Goal: Information Seeking & Learning: Compare options

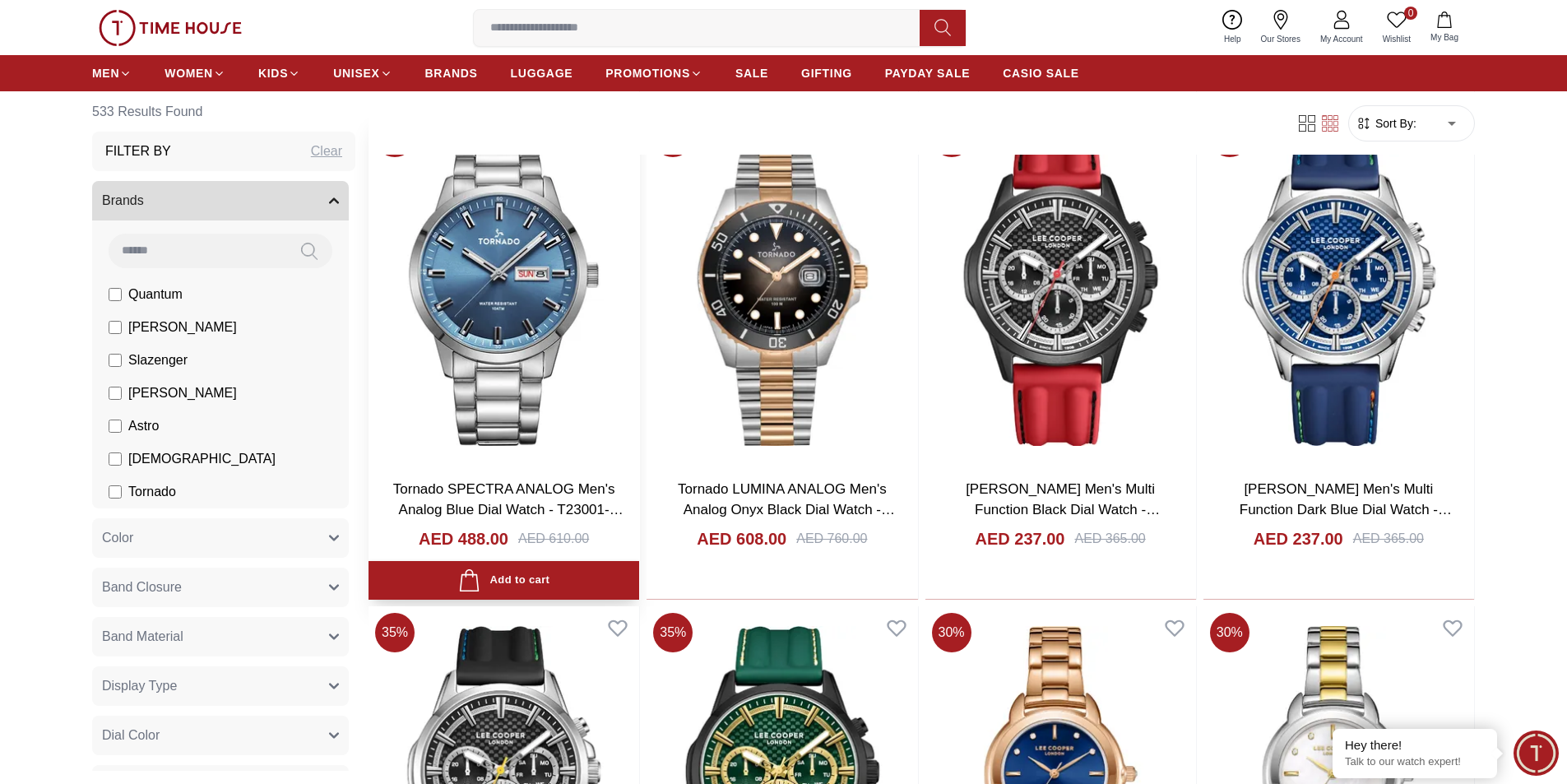
scroll to position [1727, 0]
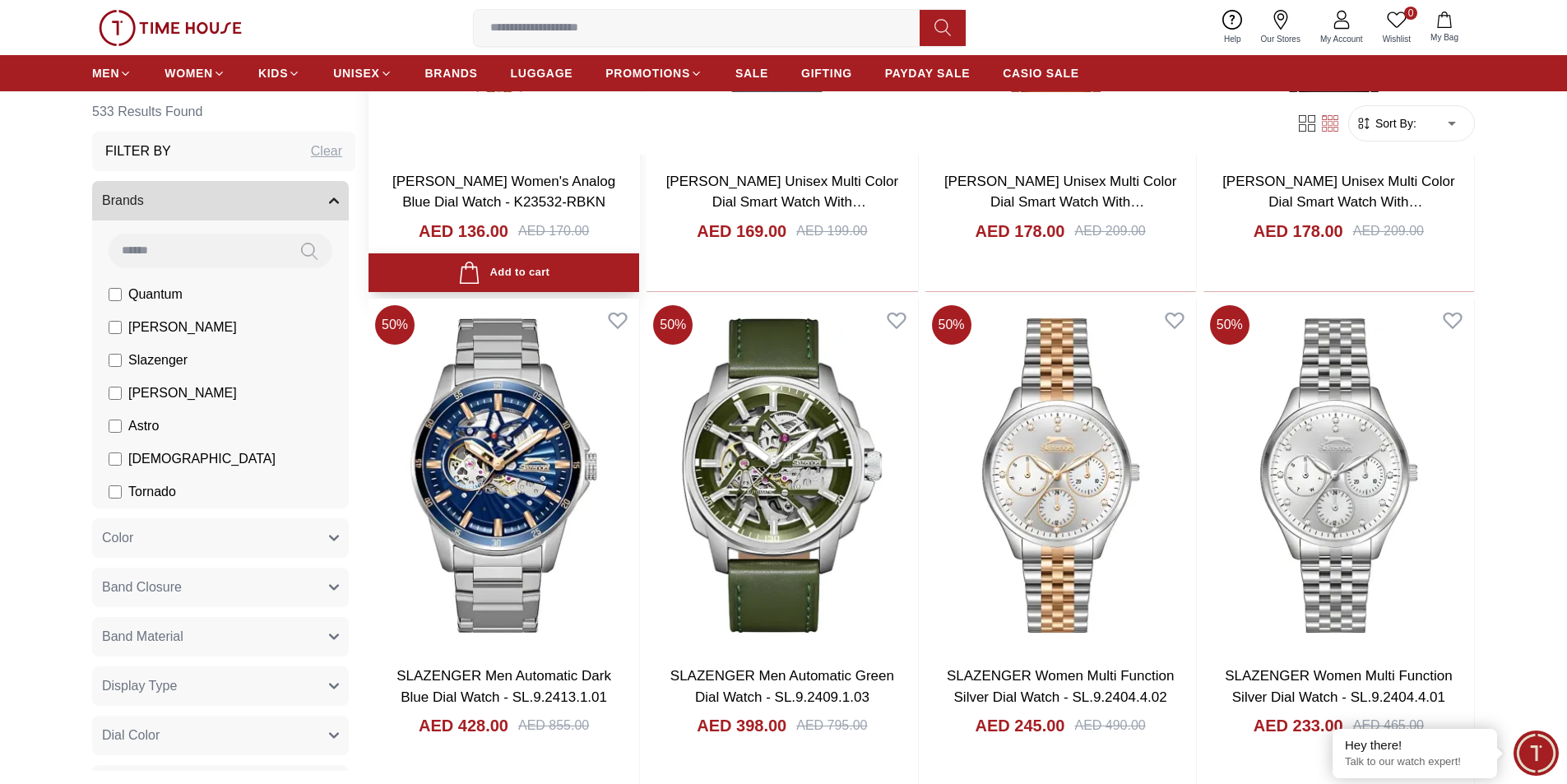
scroll to position [4440, 0]
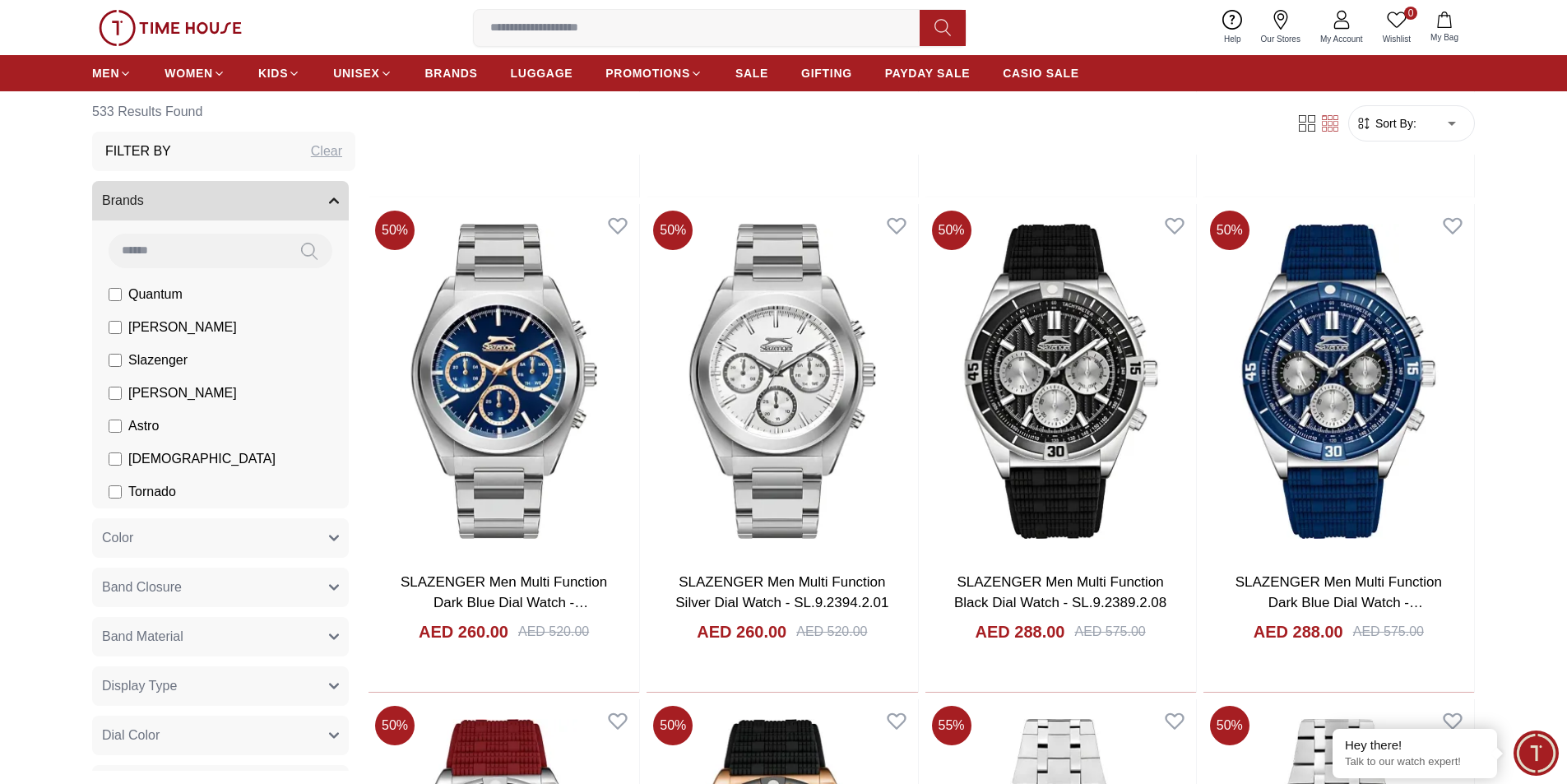
scroll to position [82, 0]
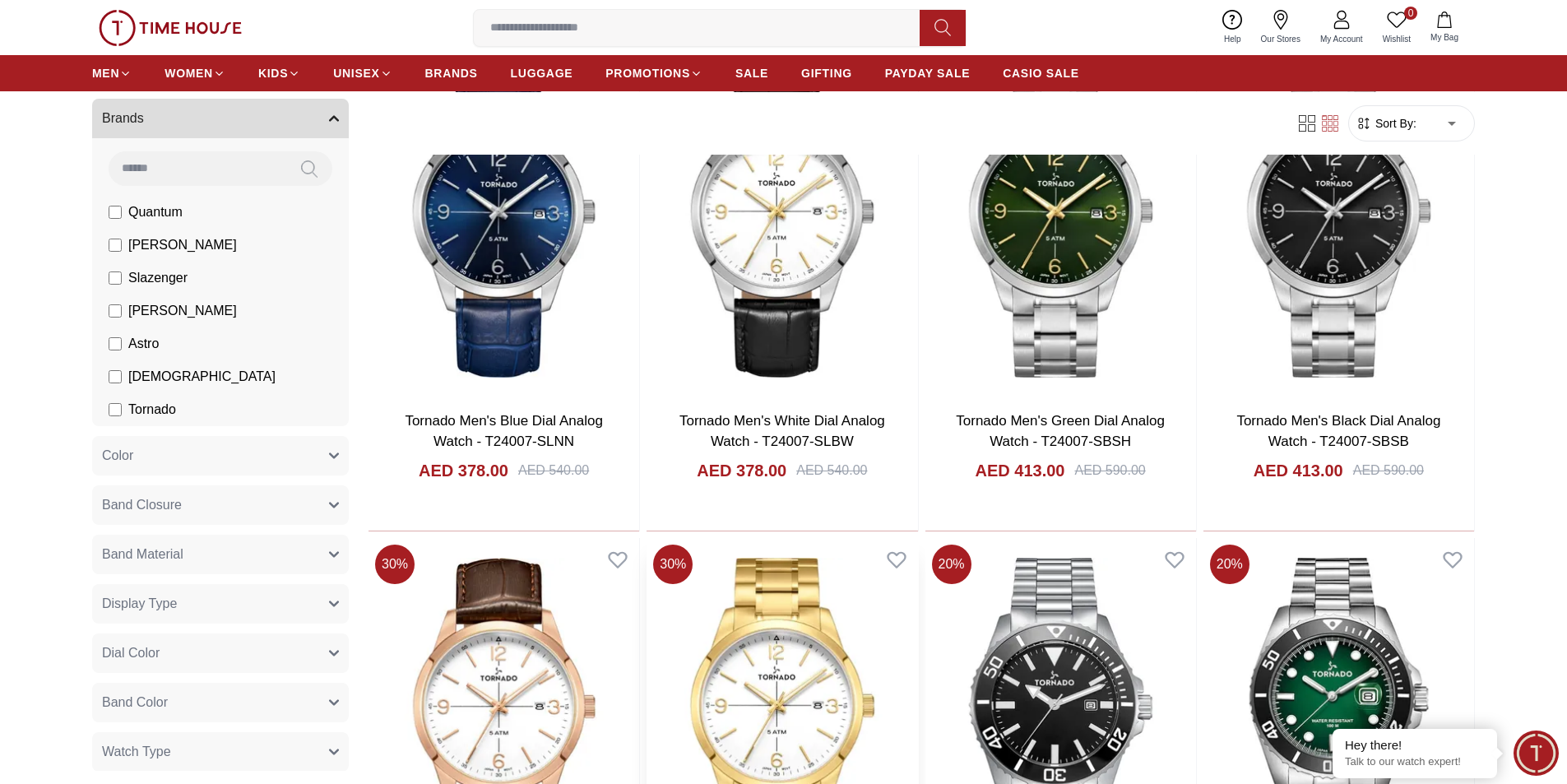
scroll to position [2632, 0]
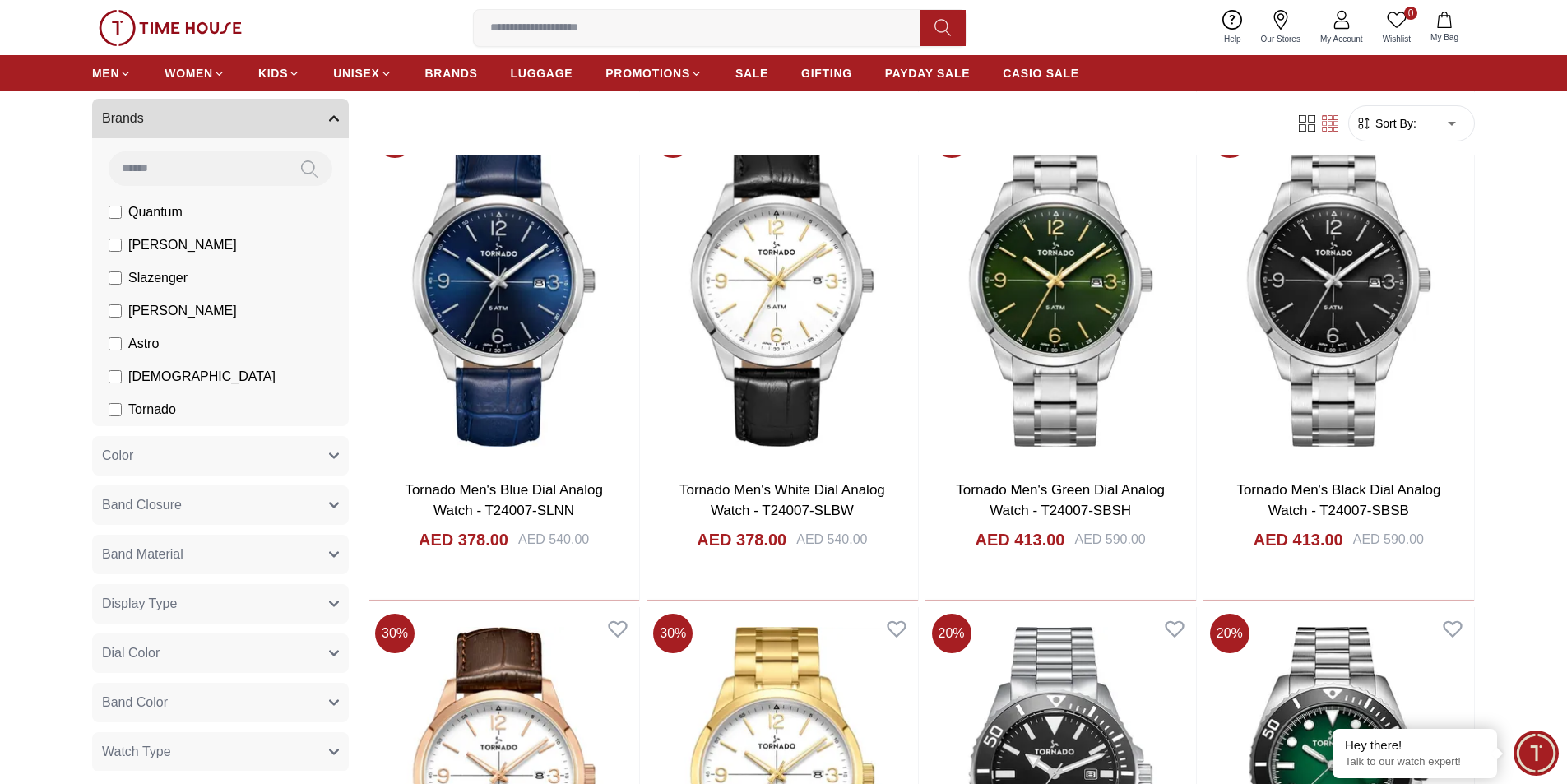
click at [316, 504] on button "Band Closure" at bounding box center [220, 504] width 256 height 39
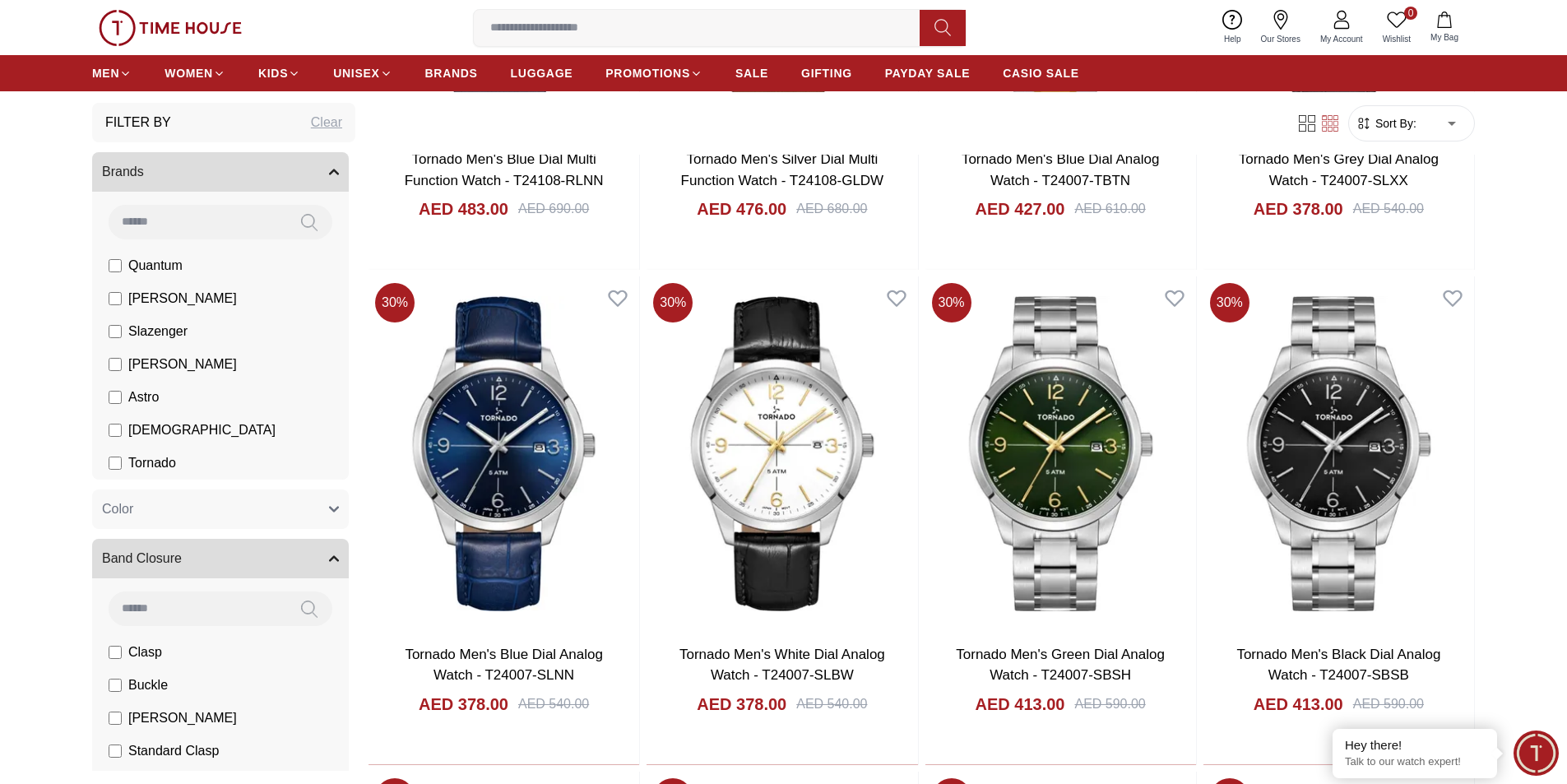
scroll to position [0, 0]
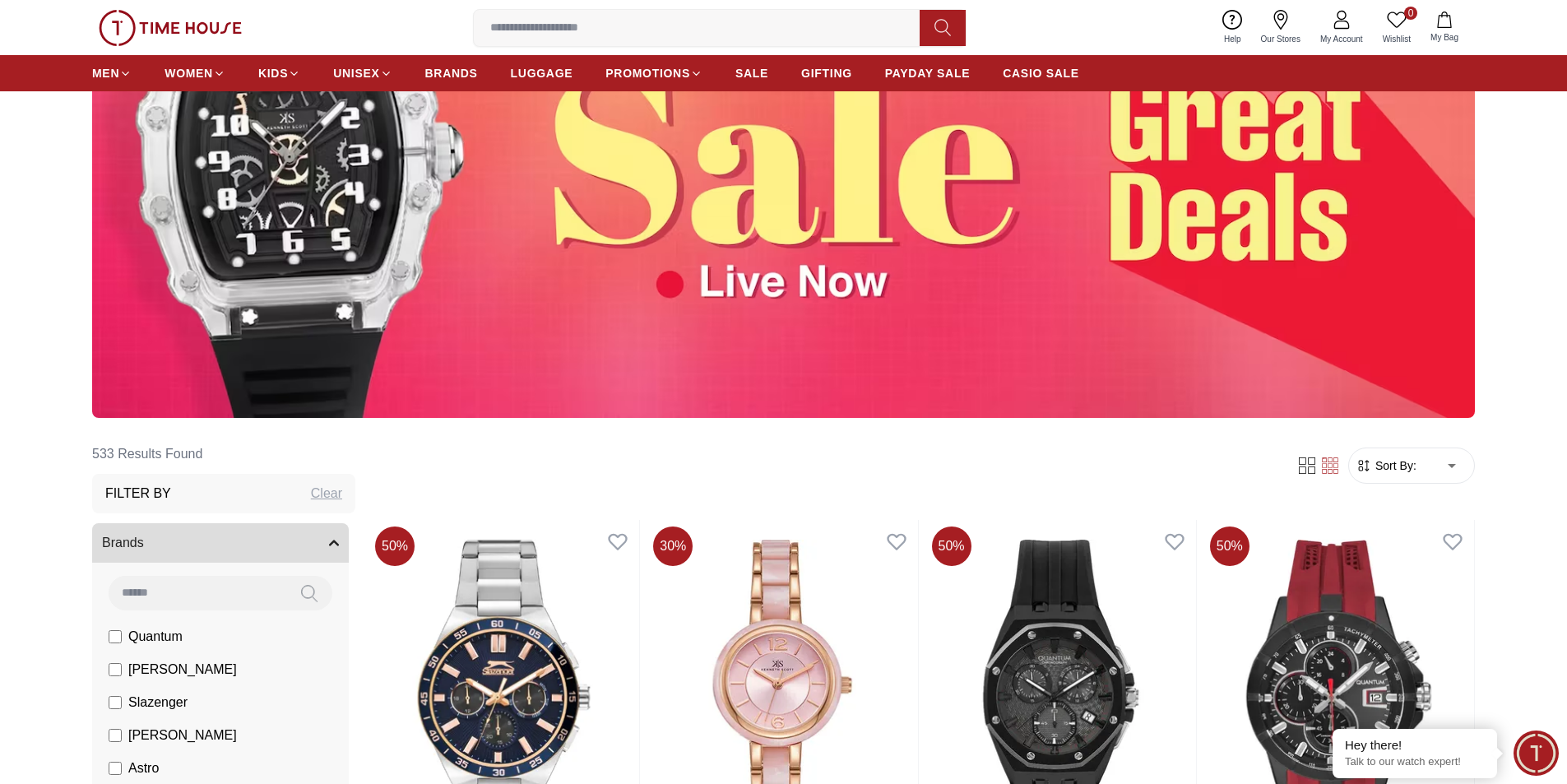
scroll to position [411, 0]
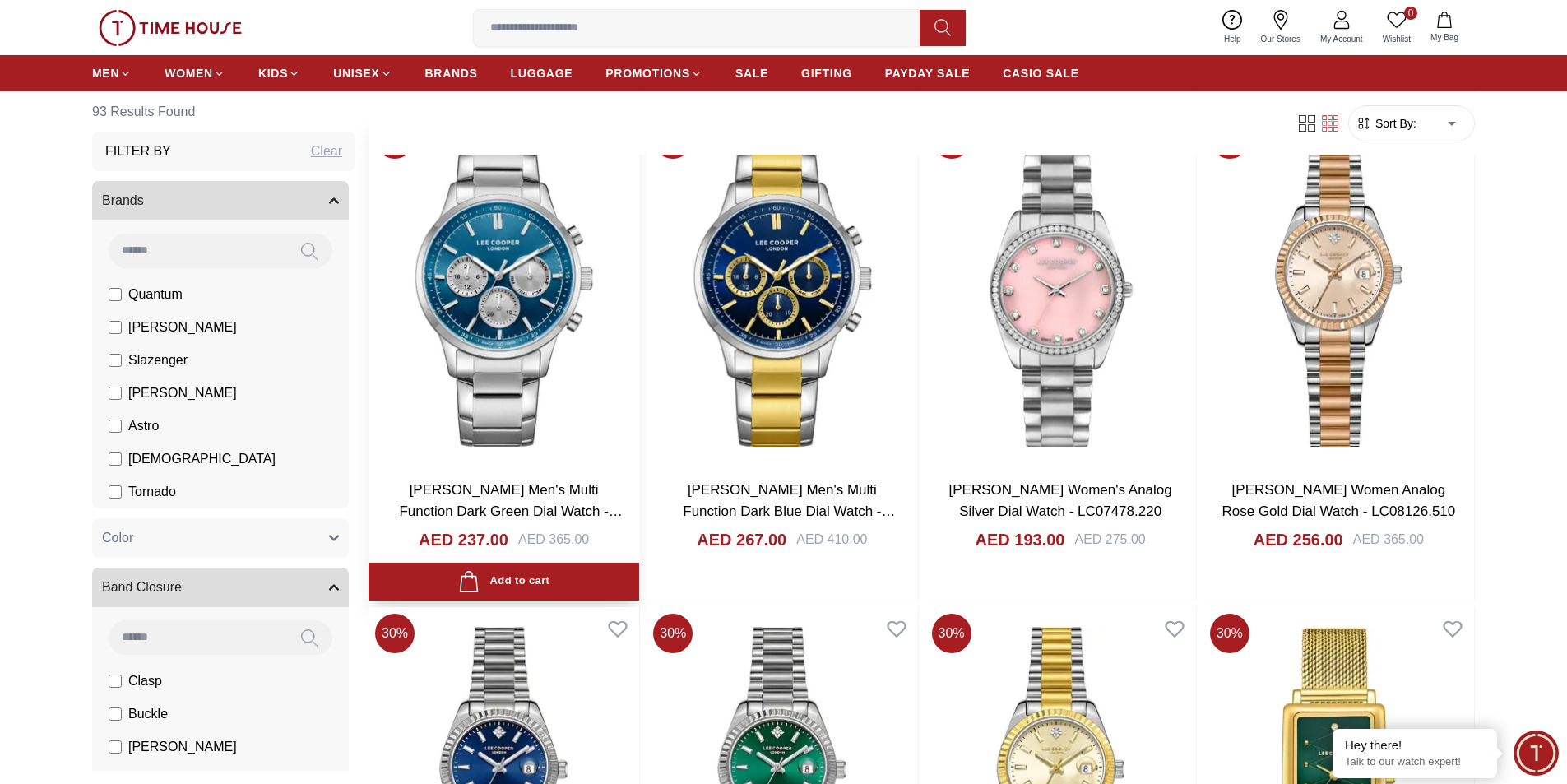
scroll to position [2220, 0]
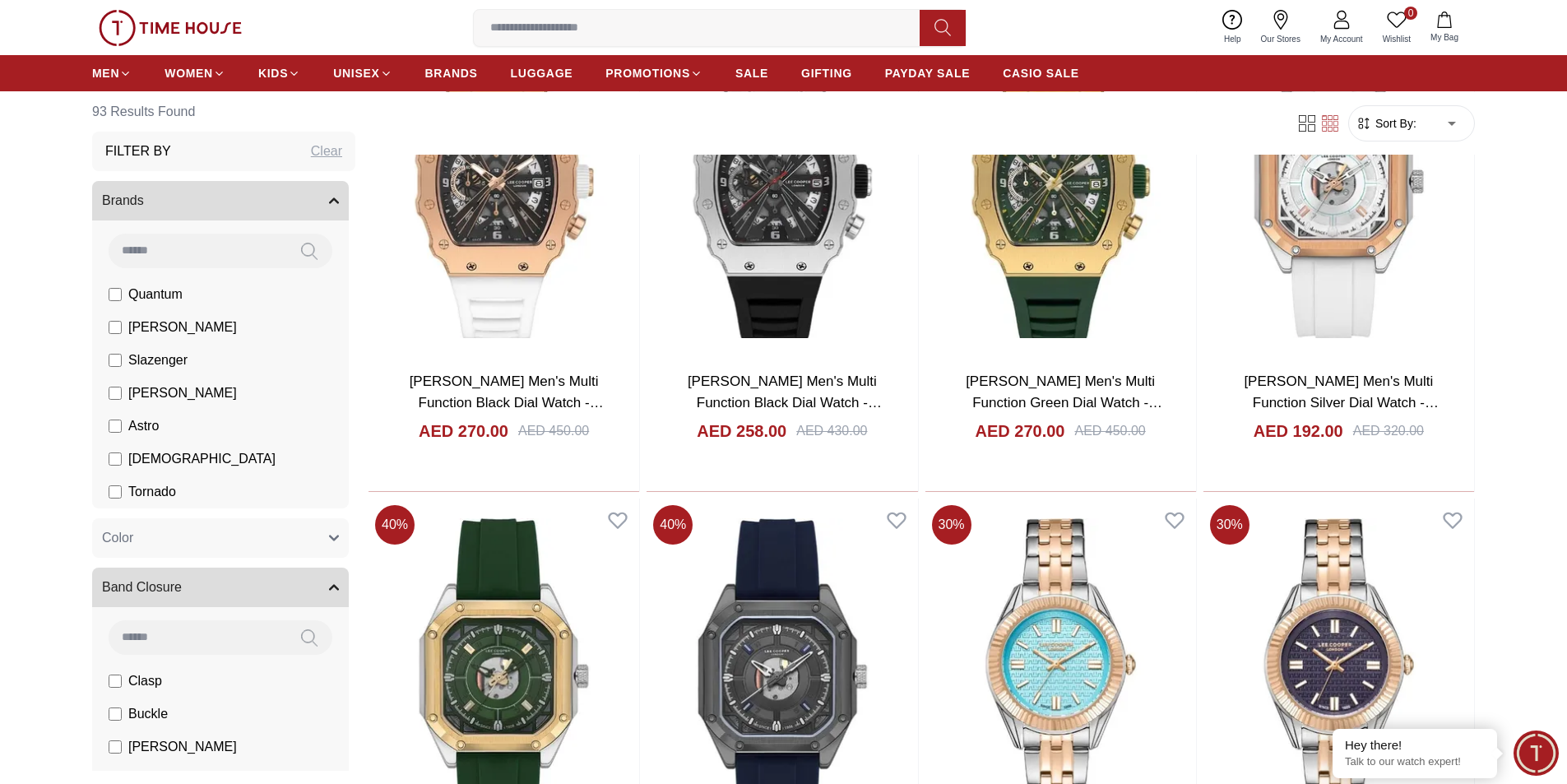
scroll to position [3207, 0]
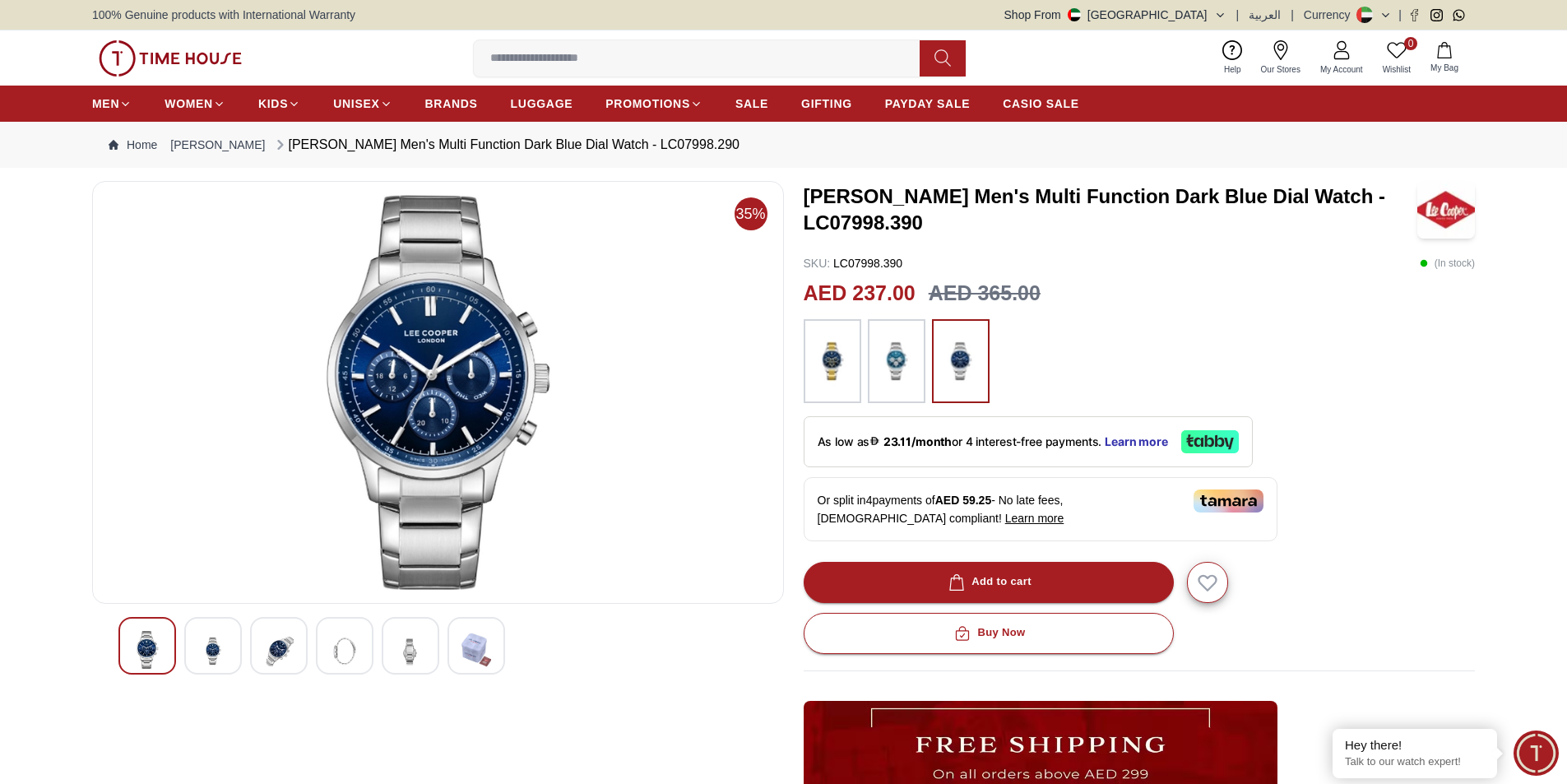
click at [209, 659] on img at bounding box center [212, 651] width 30 height 40
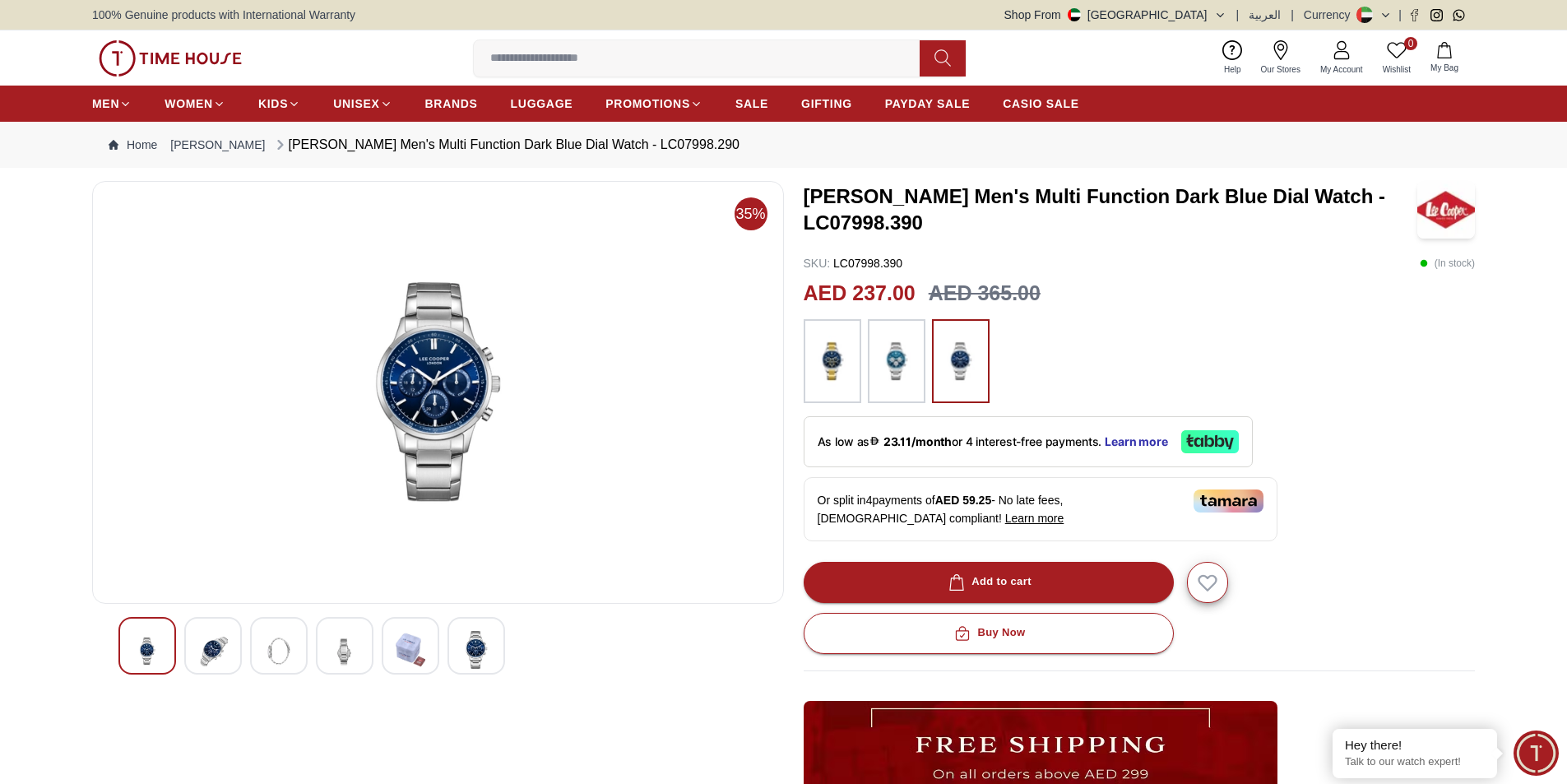
click at [283, 655] on img at bounding box center [278, 651] width 30 height 40
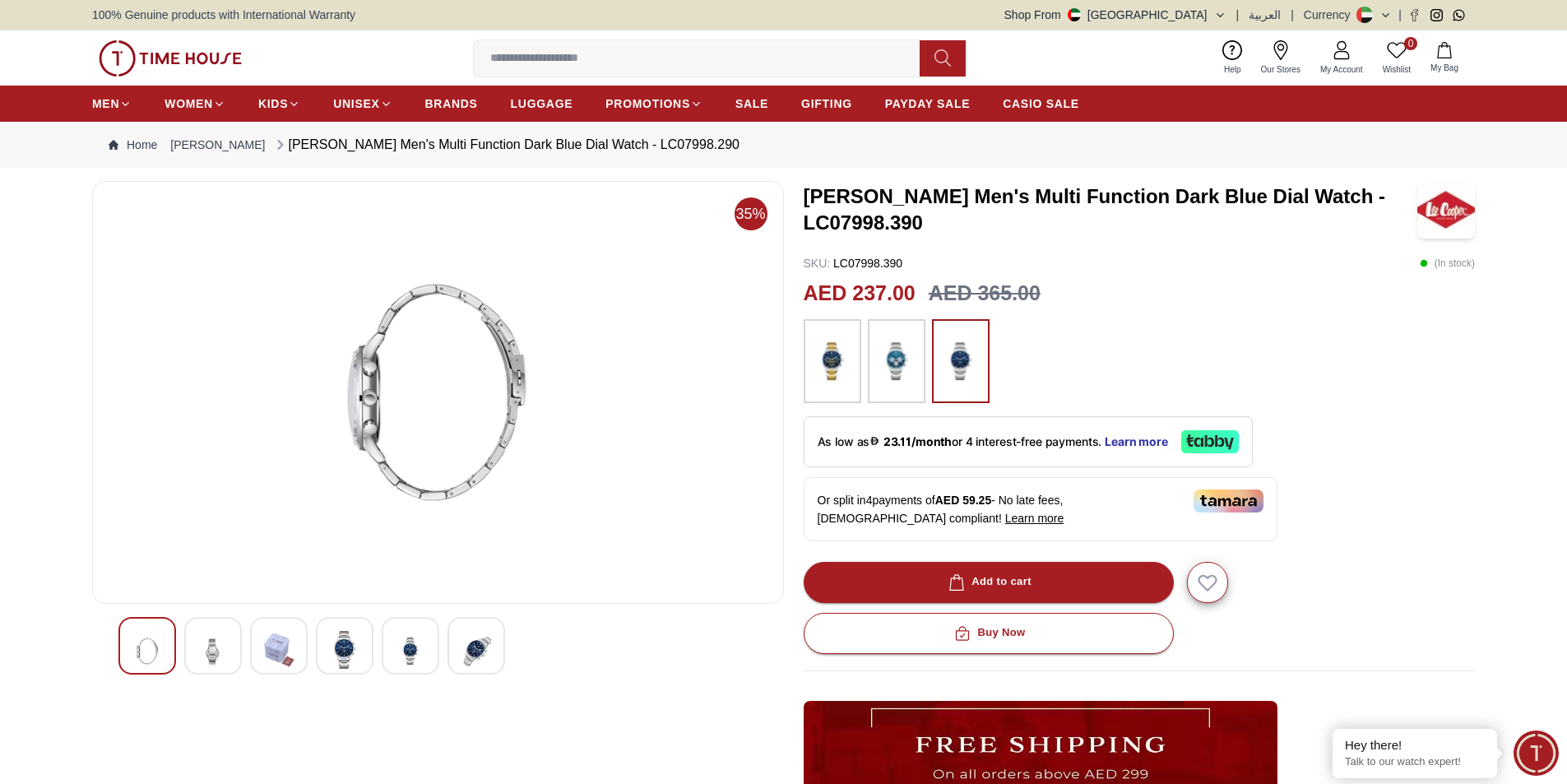
click at [345, 654] on img at bounding box center [344, 650] width 30 height 38
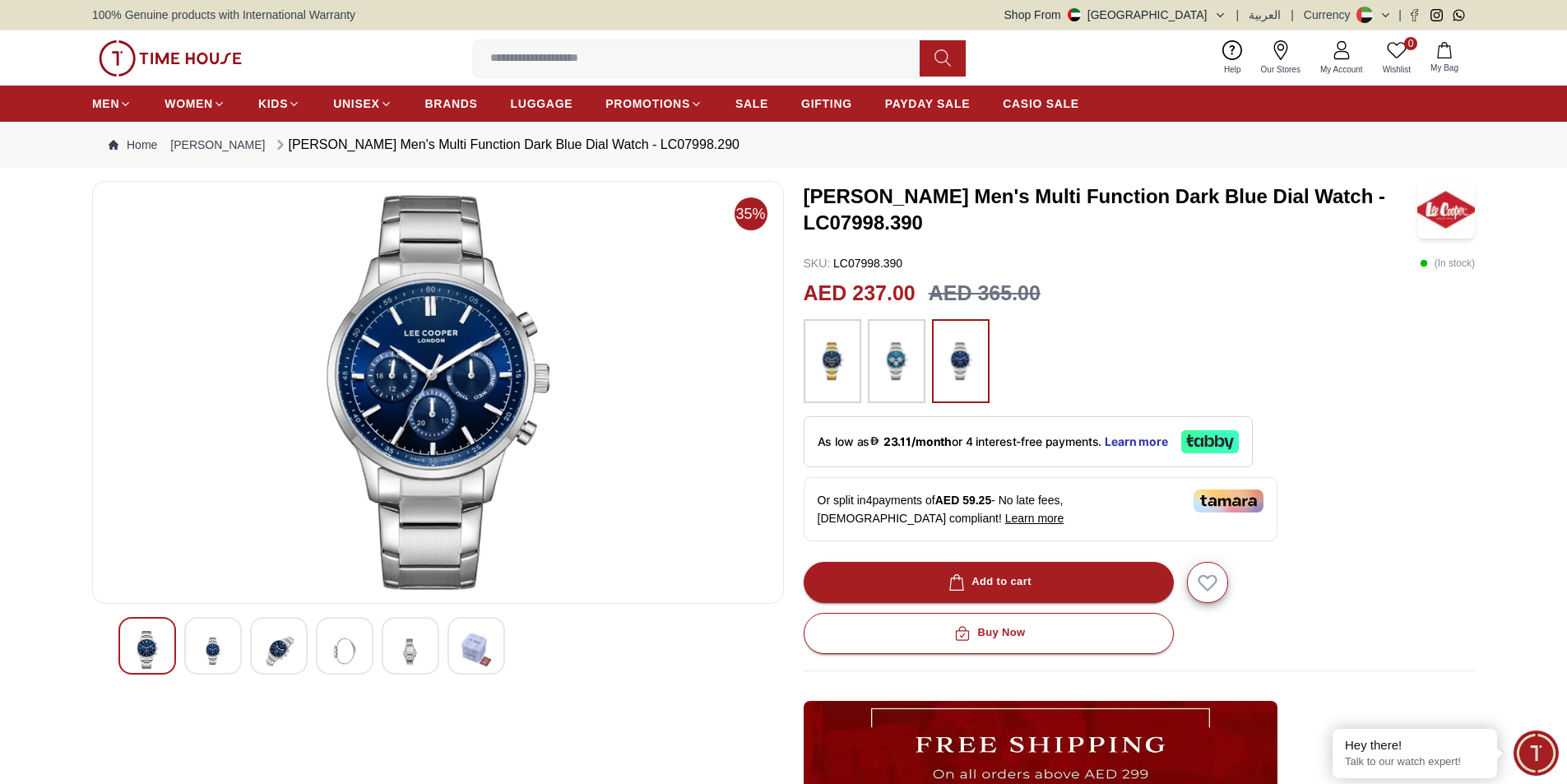
click at [399, 654] on img at bounding box center [410, 651] width 30 height 40
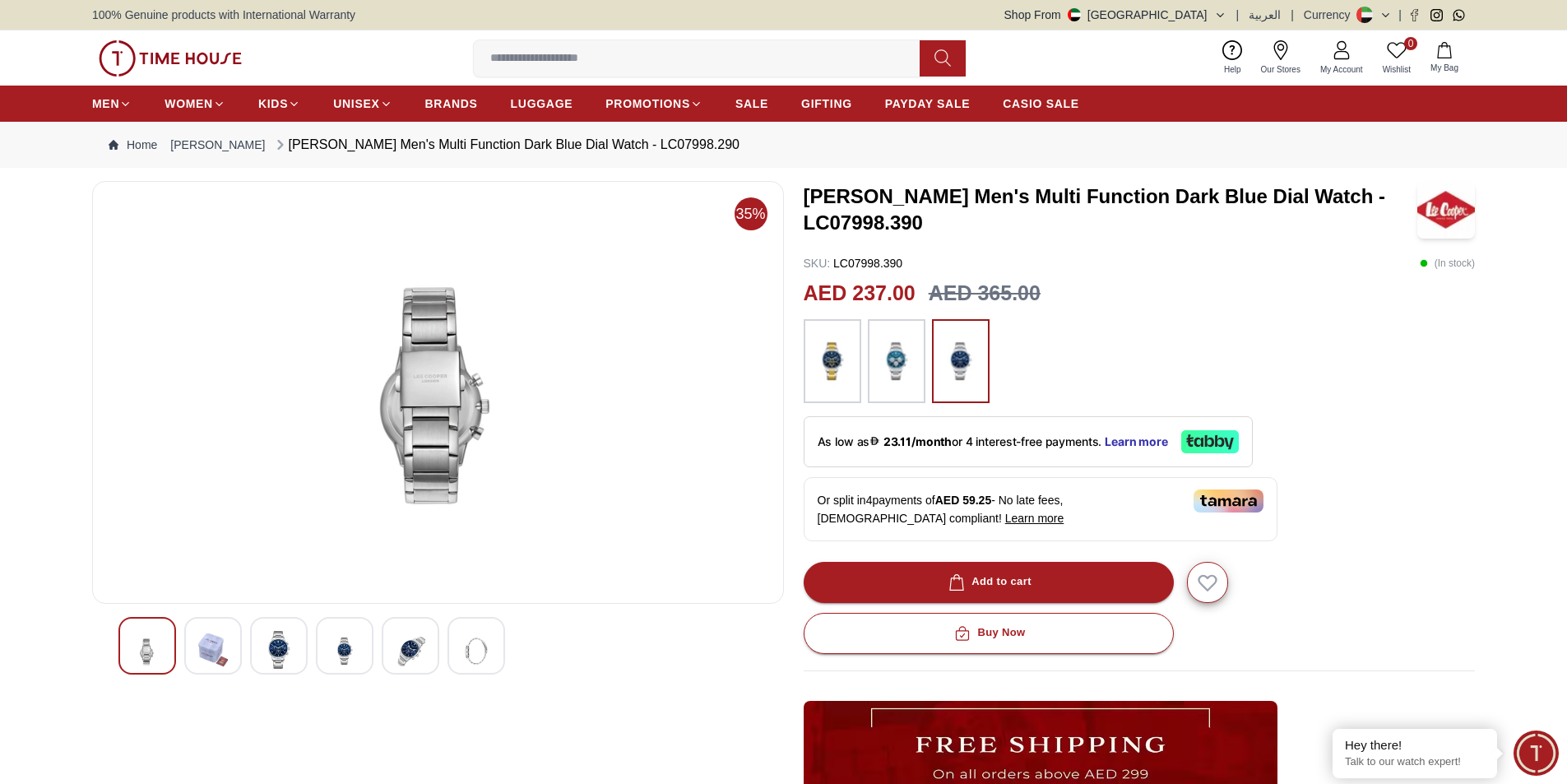
click at [475, 654] on img at bounding box center [475, 651] width 30 height 40
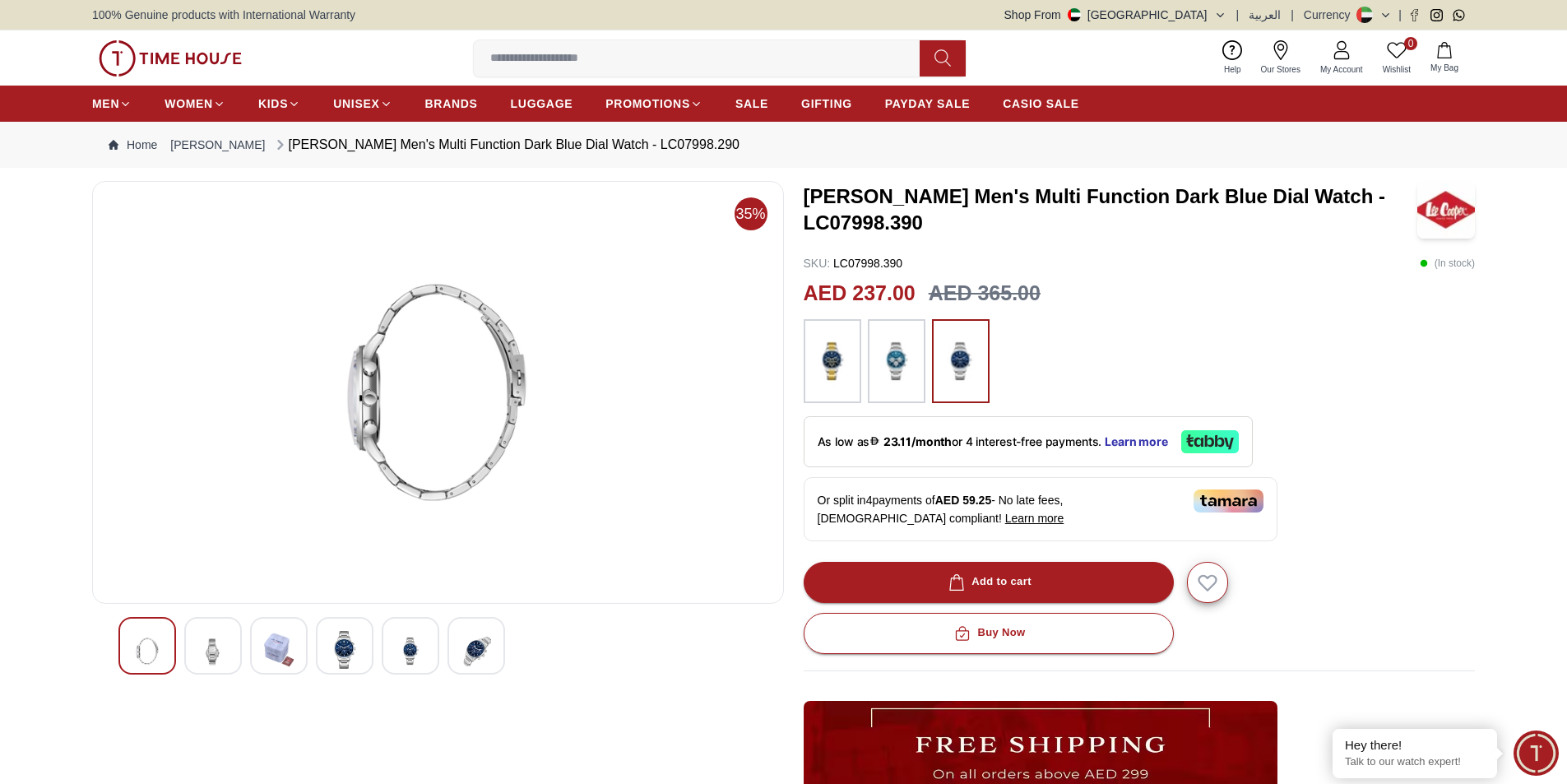
click at [425, 658] on img at bounding box center [410, 651] width 30 height 40
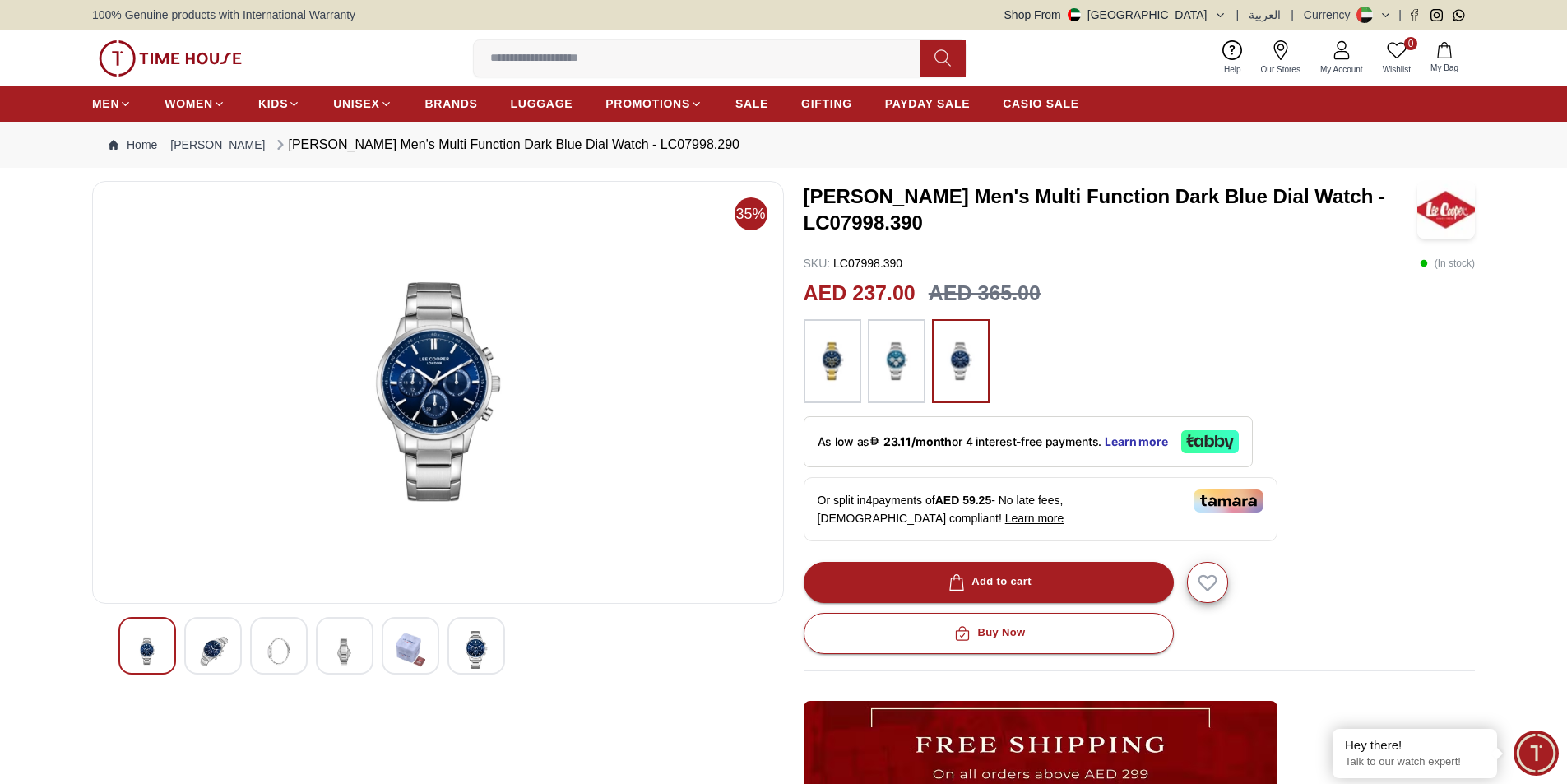
click at [404, 642] on img at bounding box center [410, 650] width 30 height 38
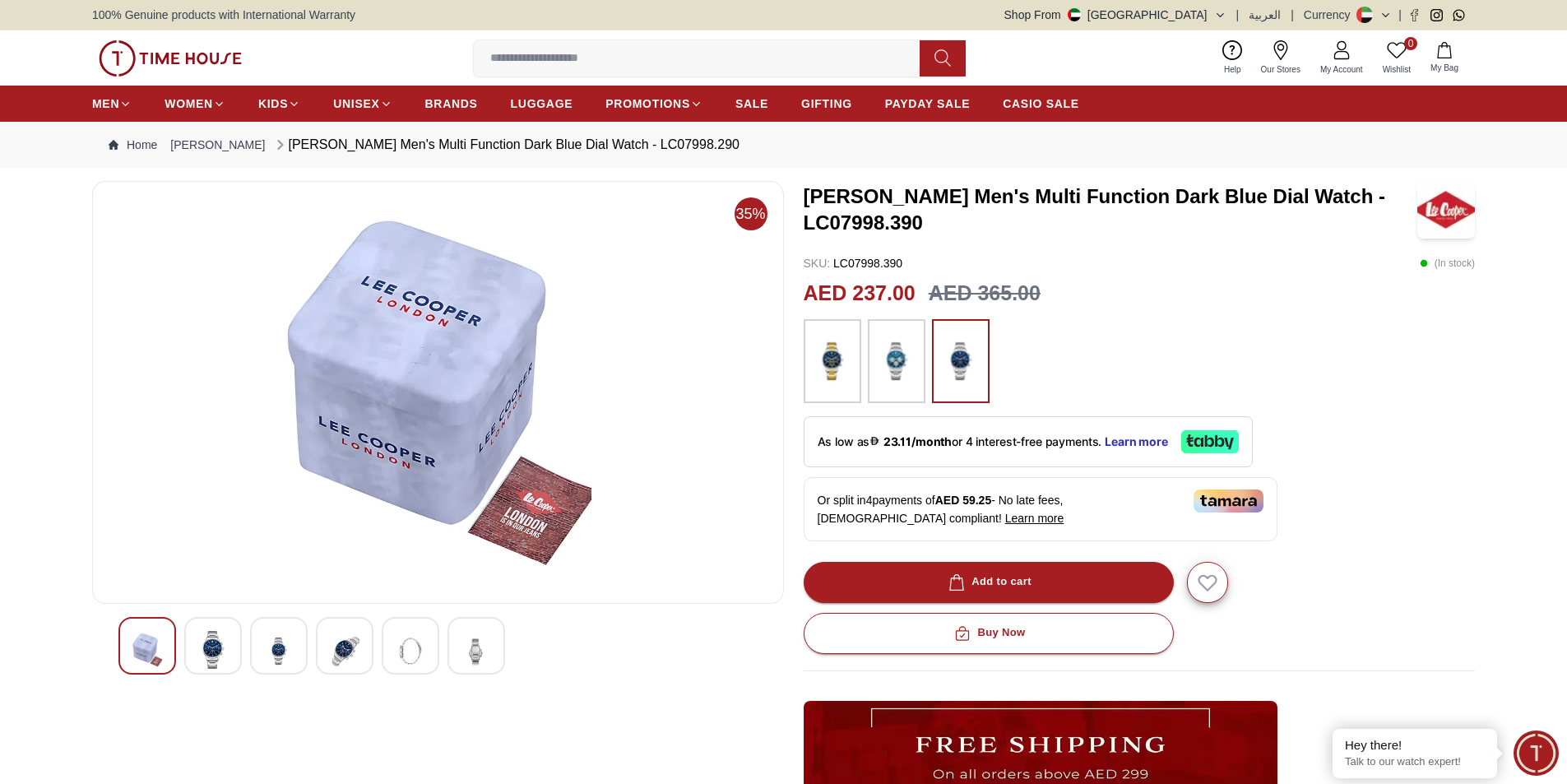
click at [338, 636] on img at bounding box center [344, 651] width 30 height 40
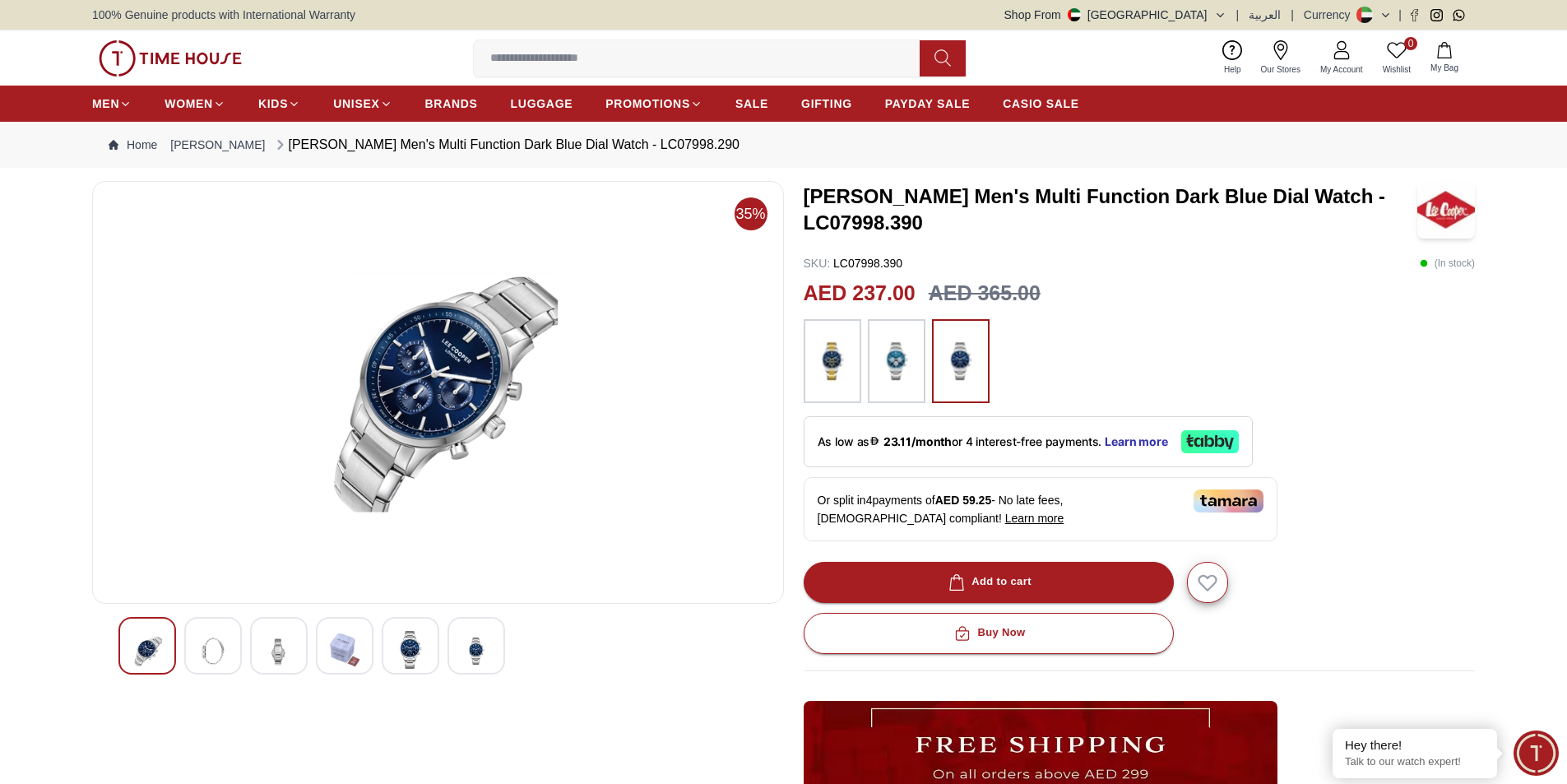
click at [437, 401] on img at bounding box center [438, 392] width 664 height 395
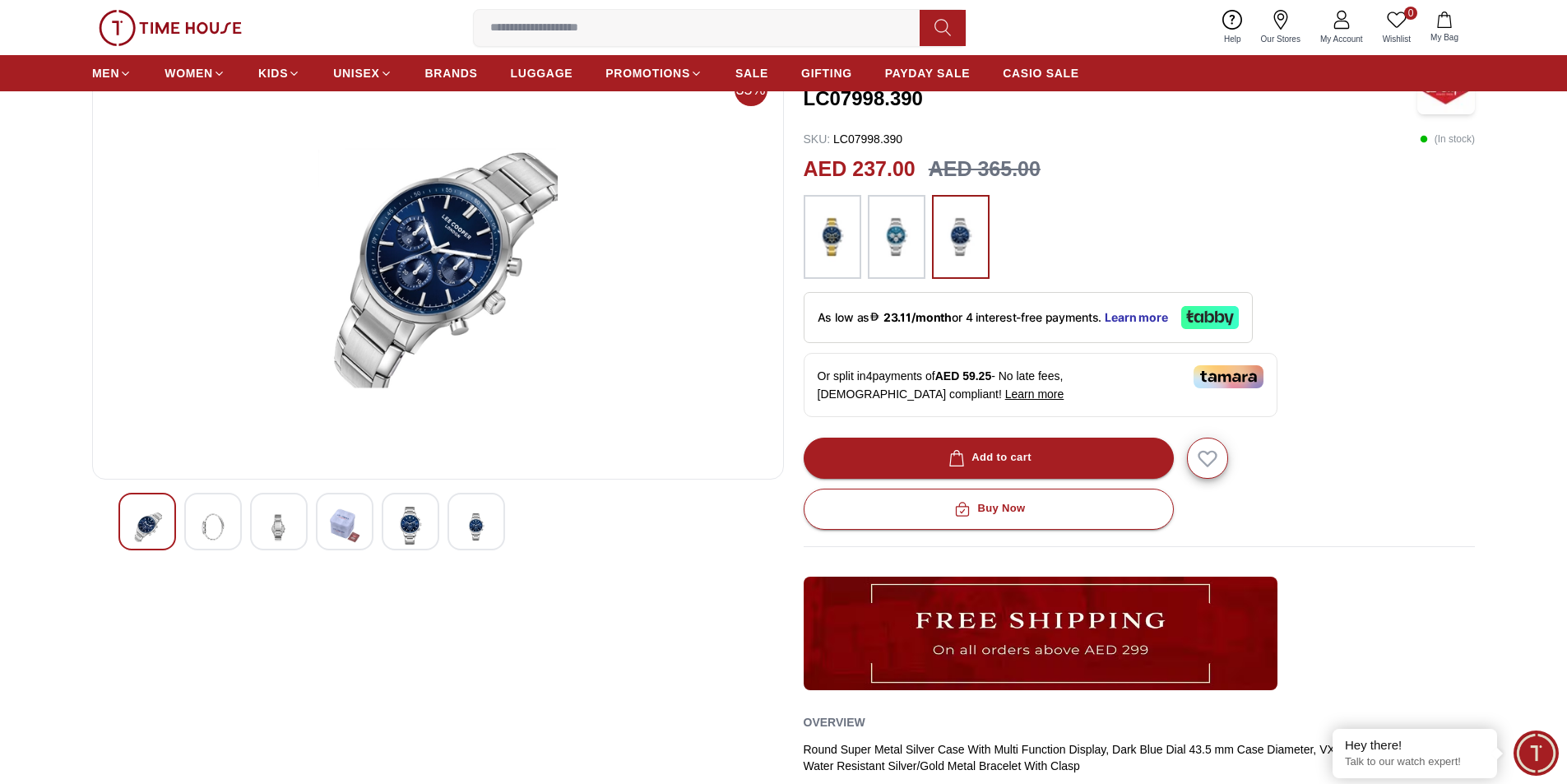
scroll to position [164, 0]
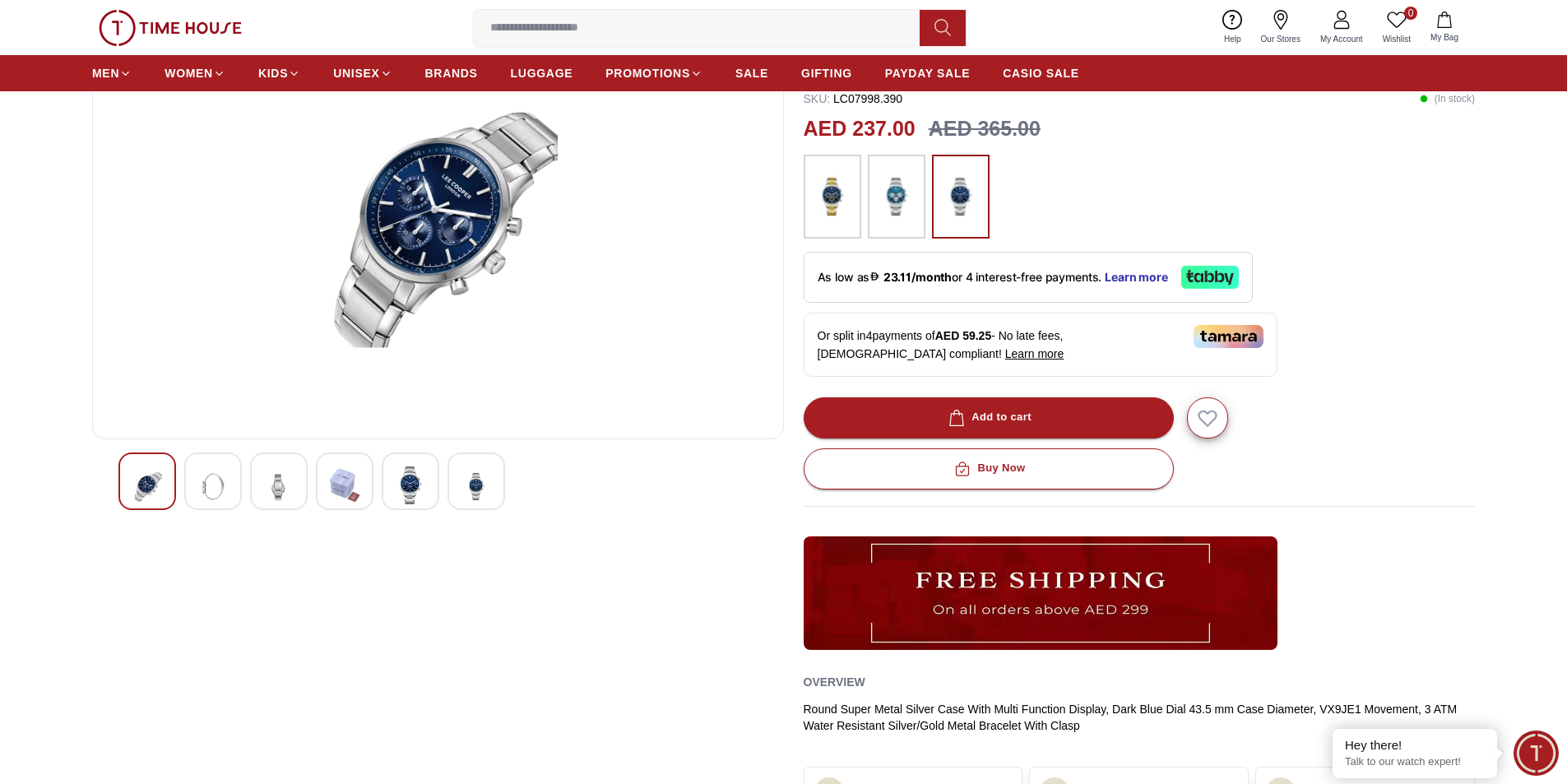
click at [209, 493] on img at bounding box center [212, 487] width 30 height 40
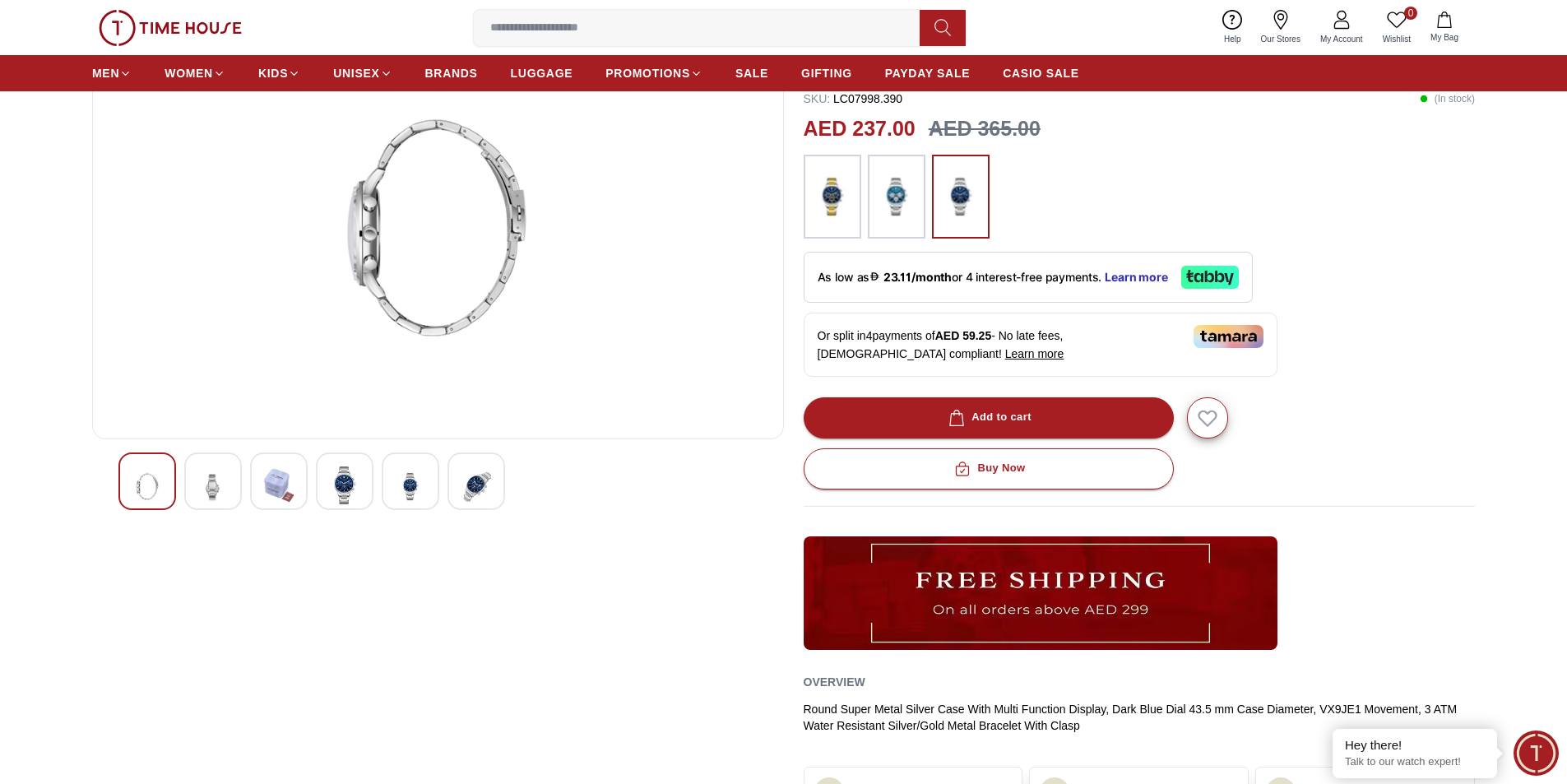
click at [260, 487] on div at bounding box center [278, 481] width 57 height 57
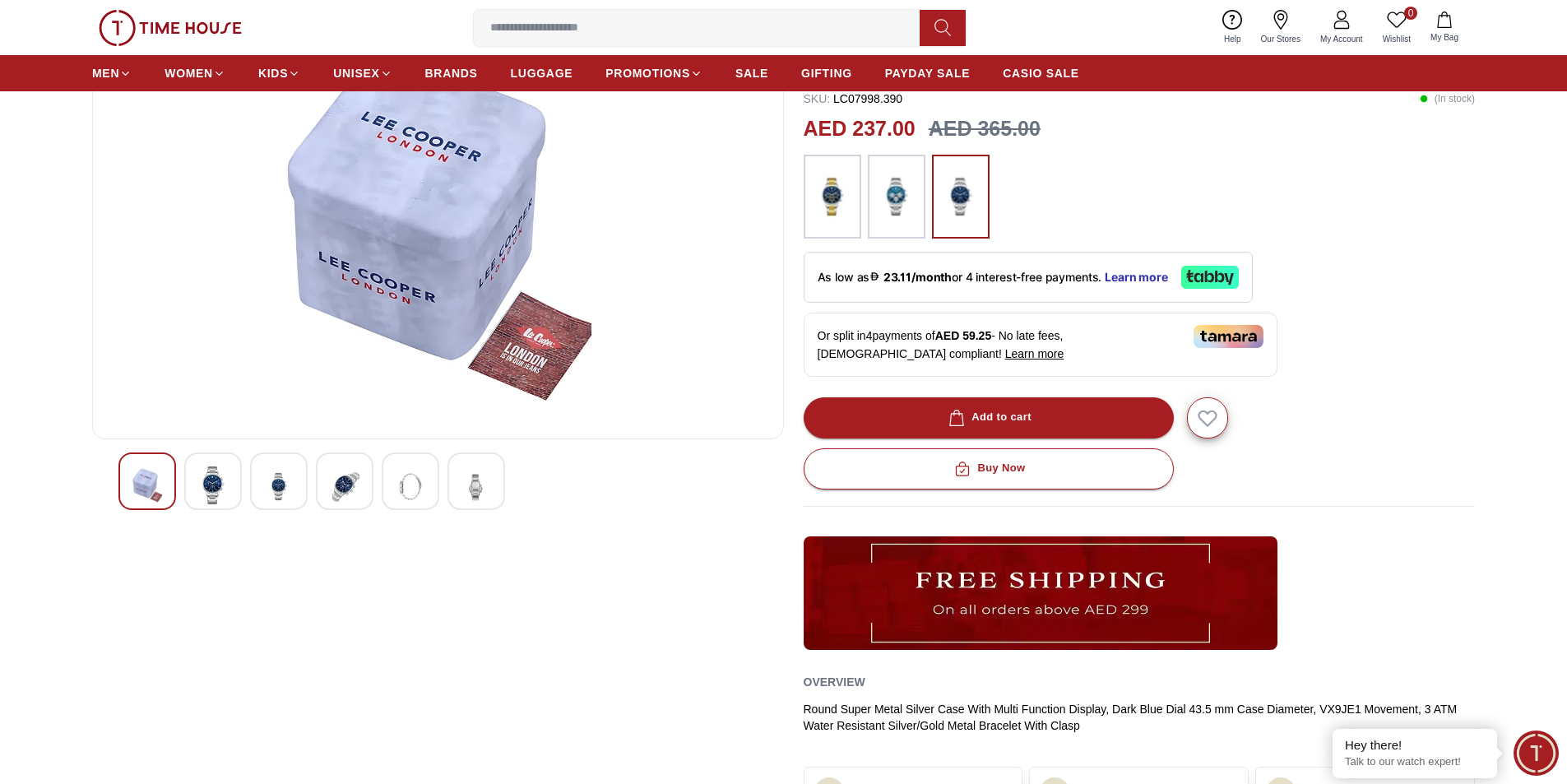
click at [220, 487] on img at bounding box center [212, 486] width 30 height 38
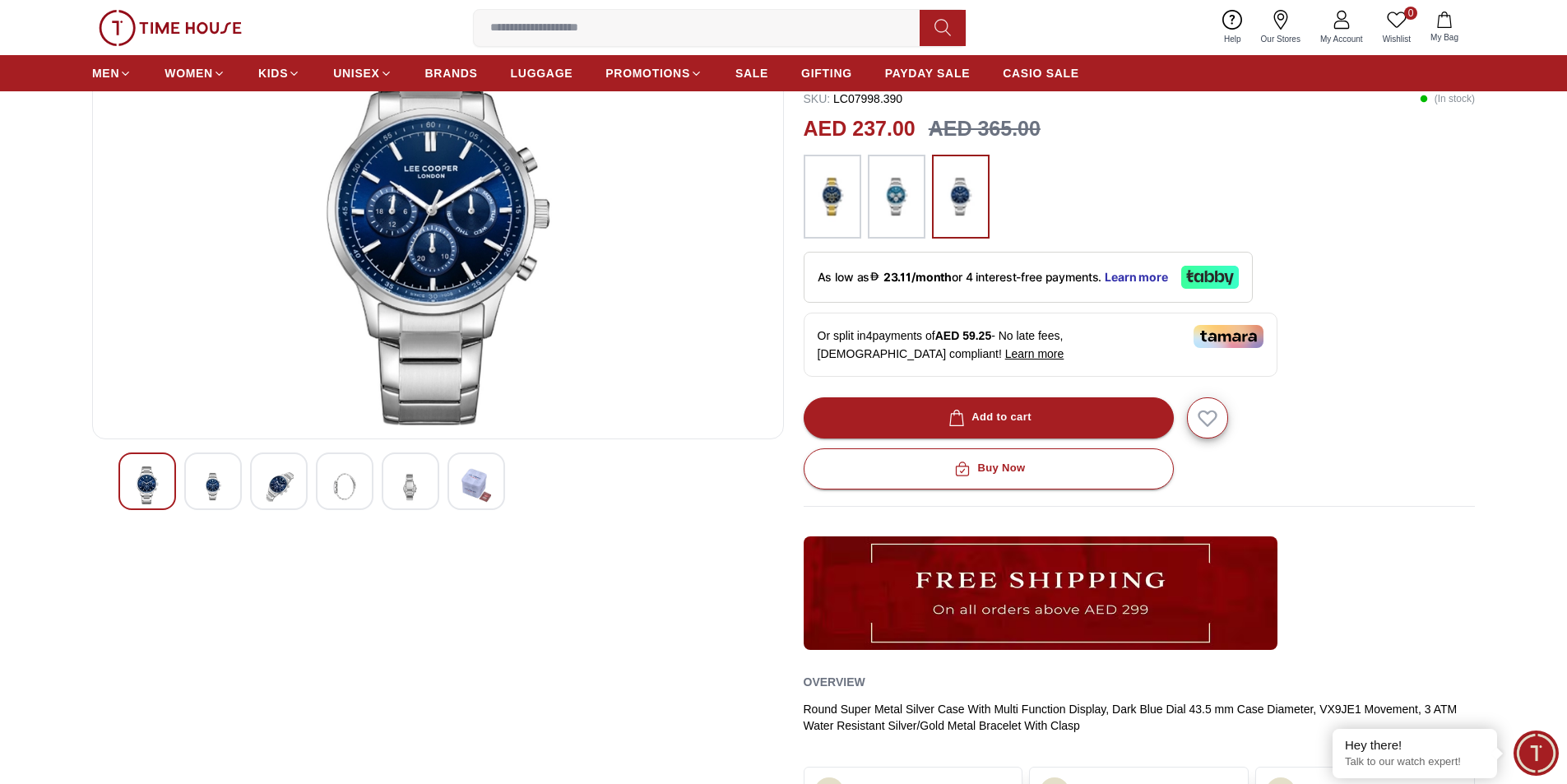
scroll to position [0, 0]
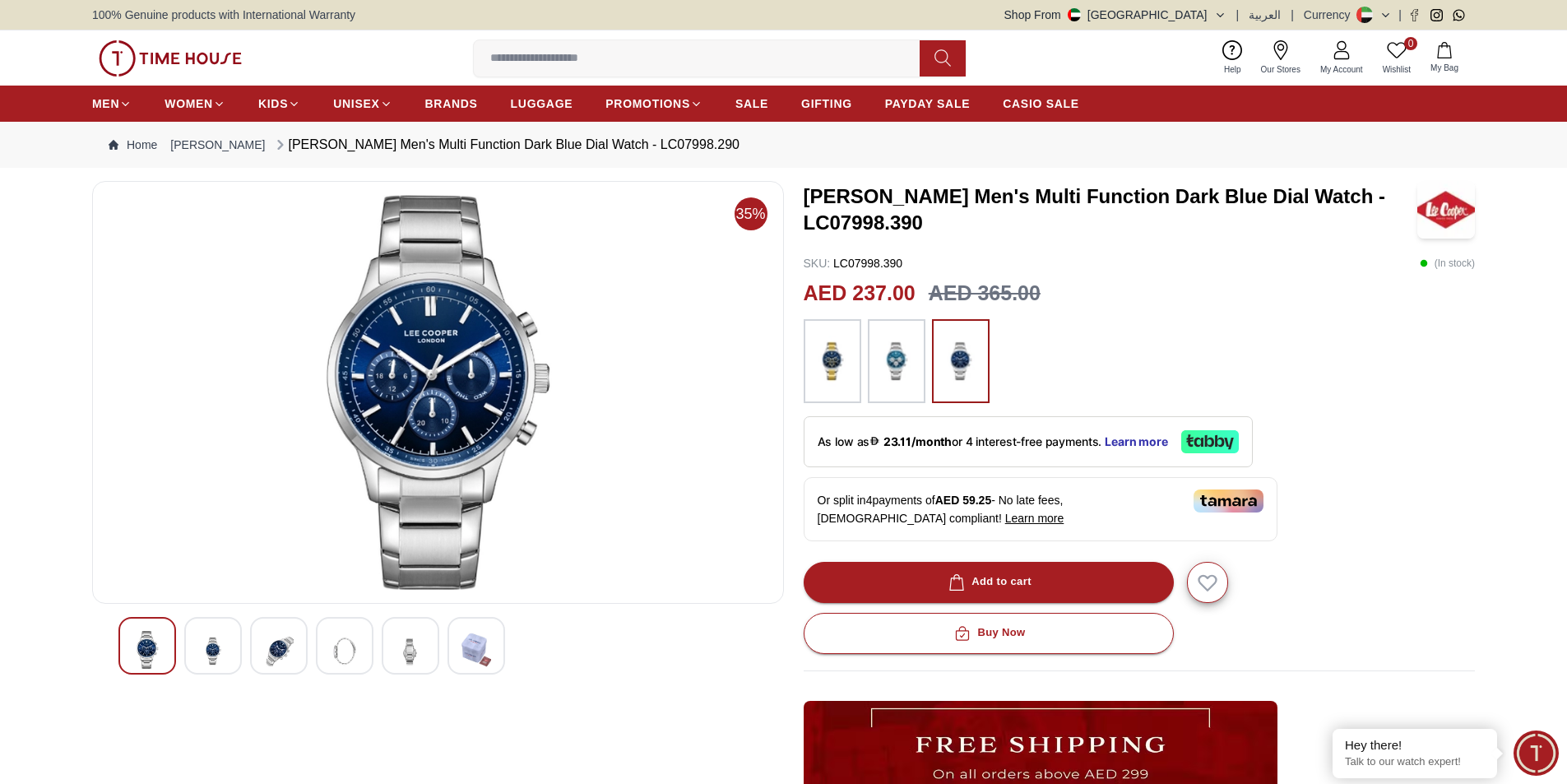
click at [899, 374] on img at bounding box center [896, 360] width 41 height 68
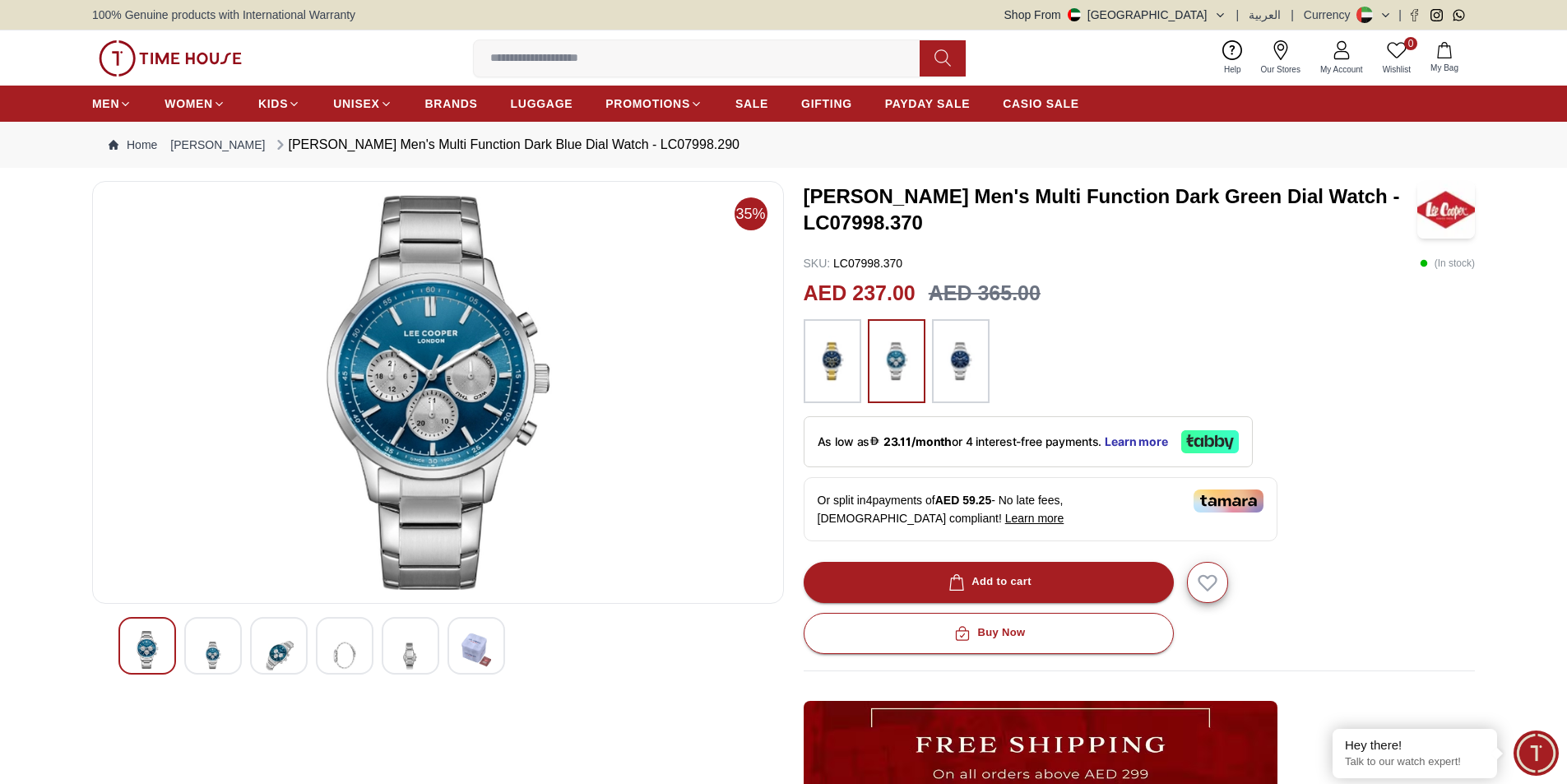
click at [209, 642] on img at bounding box center [212, 655] width 30 height 49
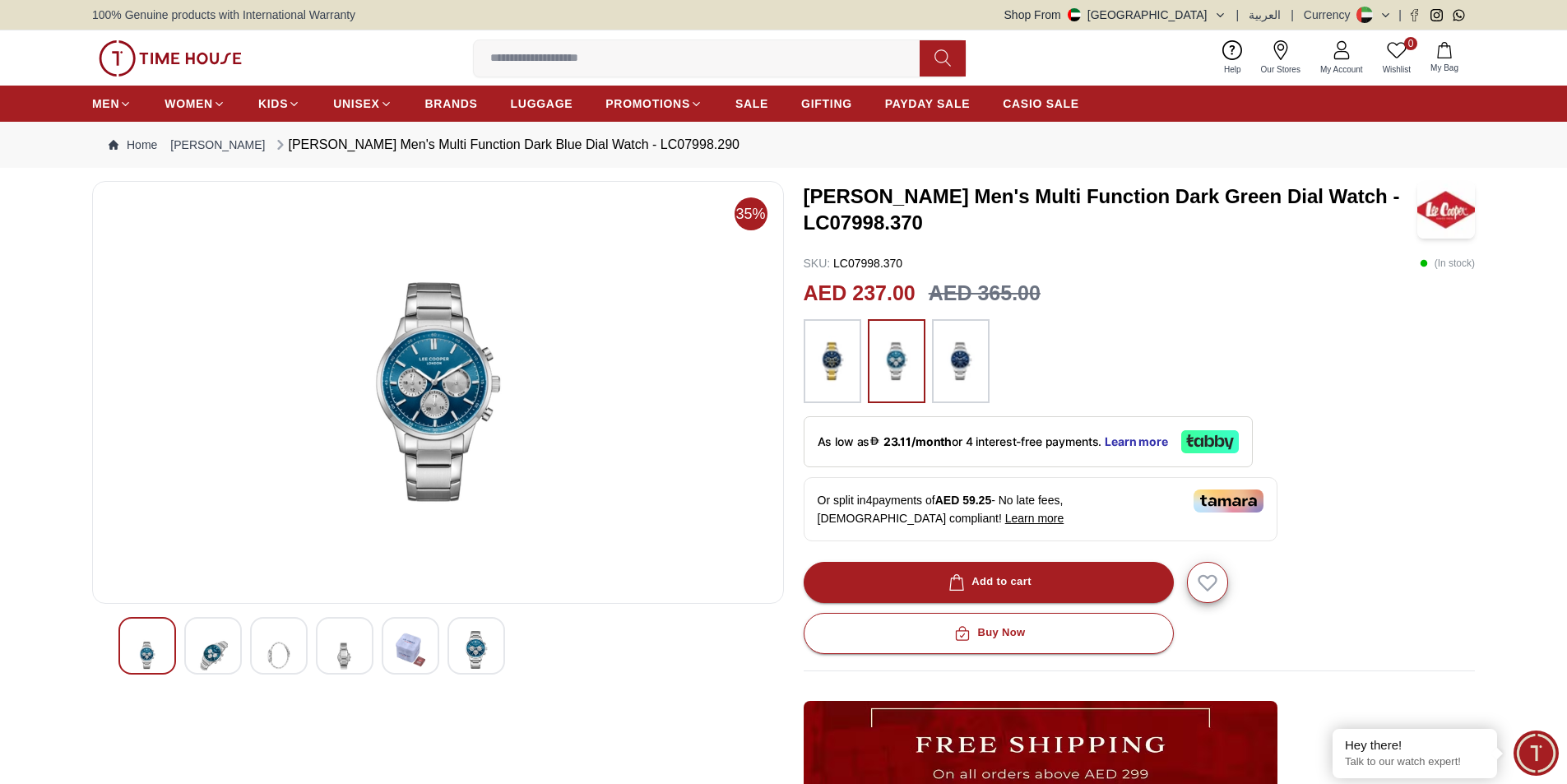
click at [295, 655] on div at bounding box center [278, 645] width 57 height 57
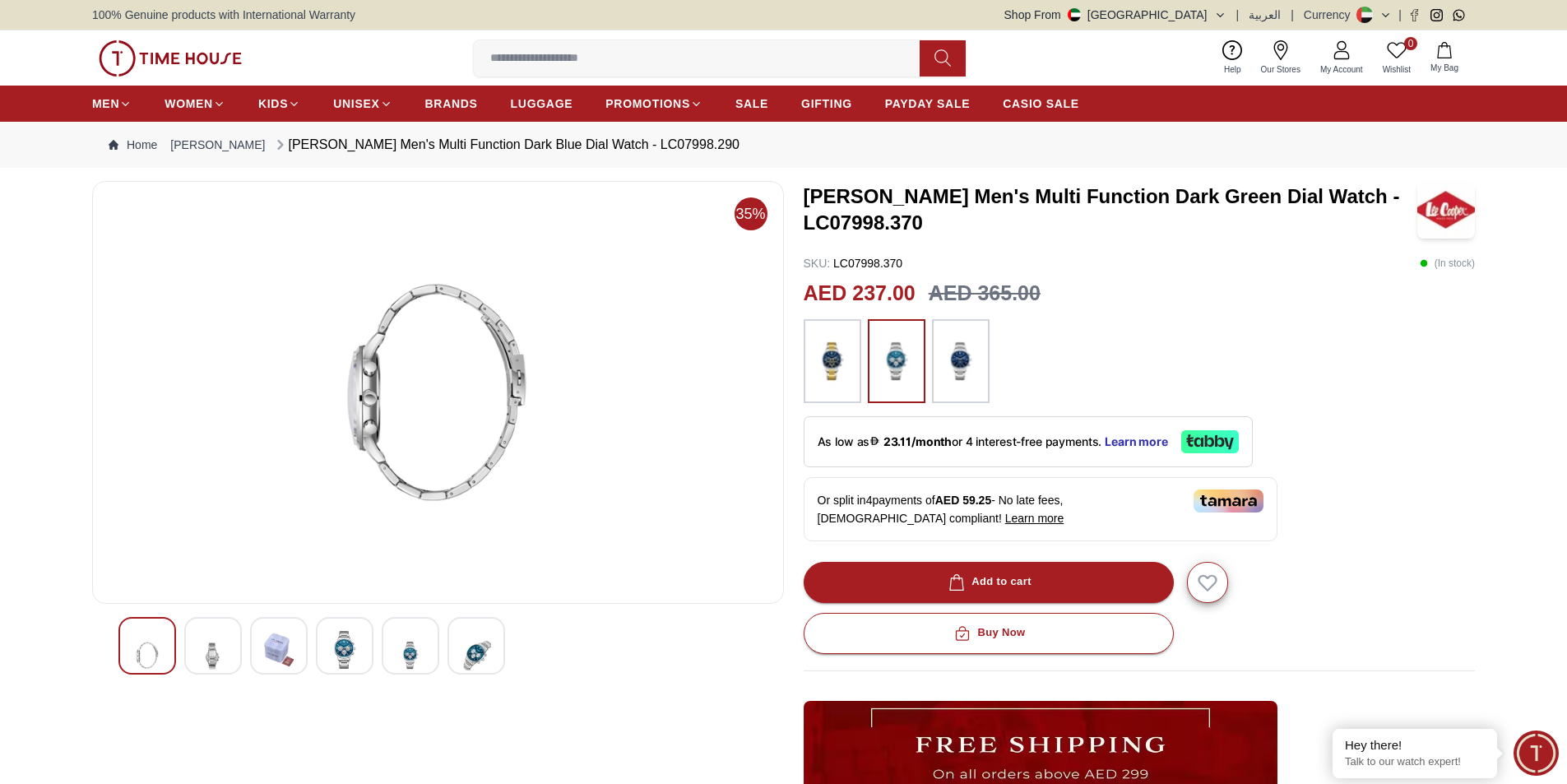
click at [347, 645] on img at bounding box center [344, 650] width 30 height 38
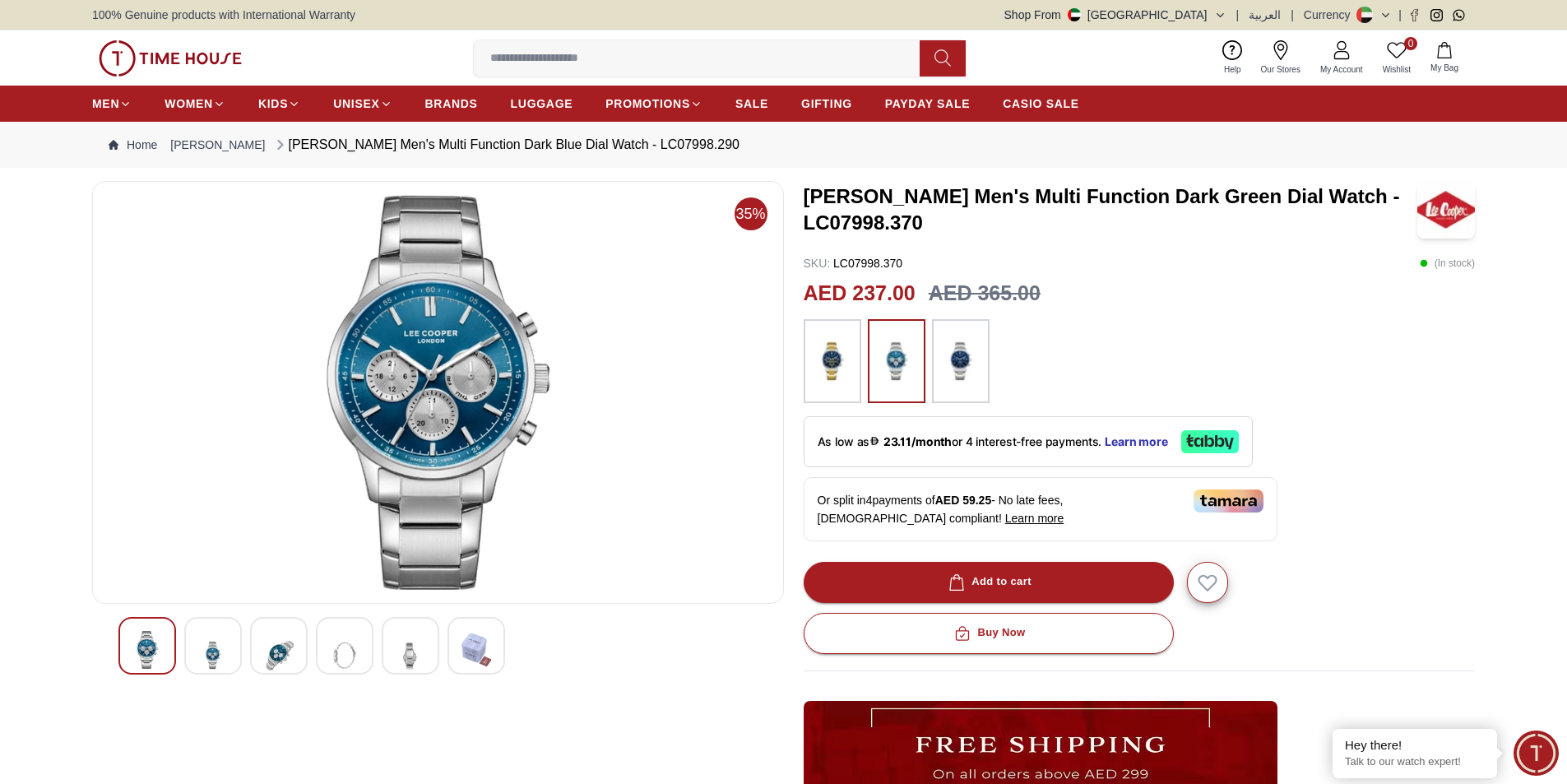
click at [403, 642] on img at bounding box center [410, 655] width 30 height 49
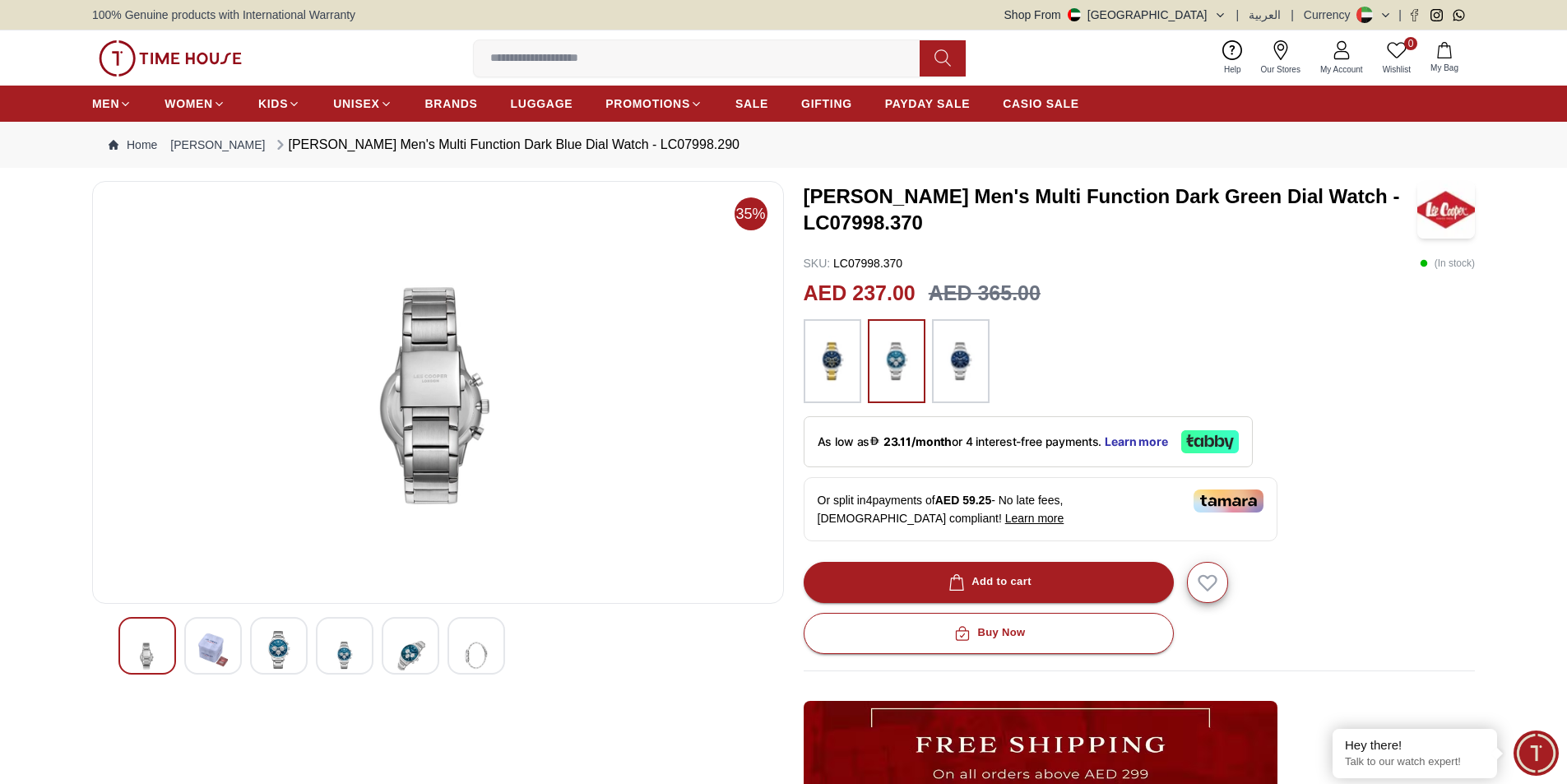
click at [475, 642] on img at bounding box center [475, 655] width 30 height 49
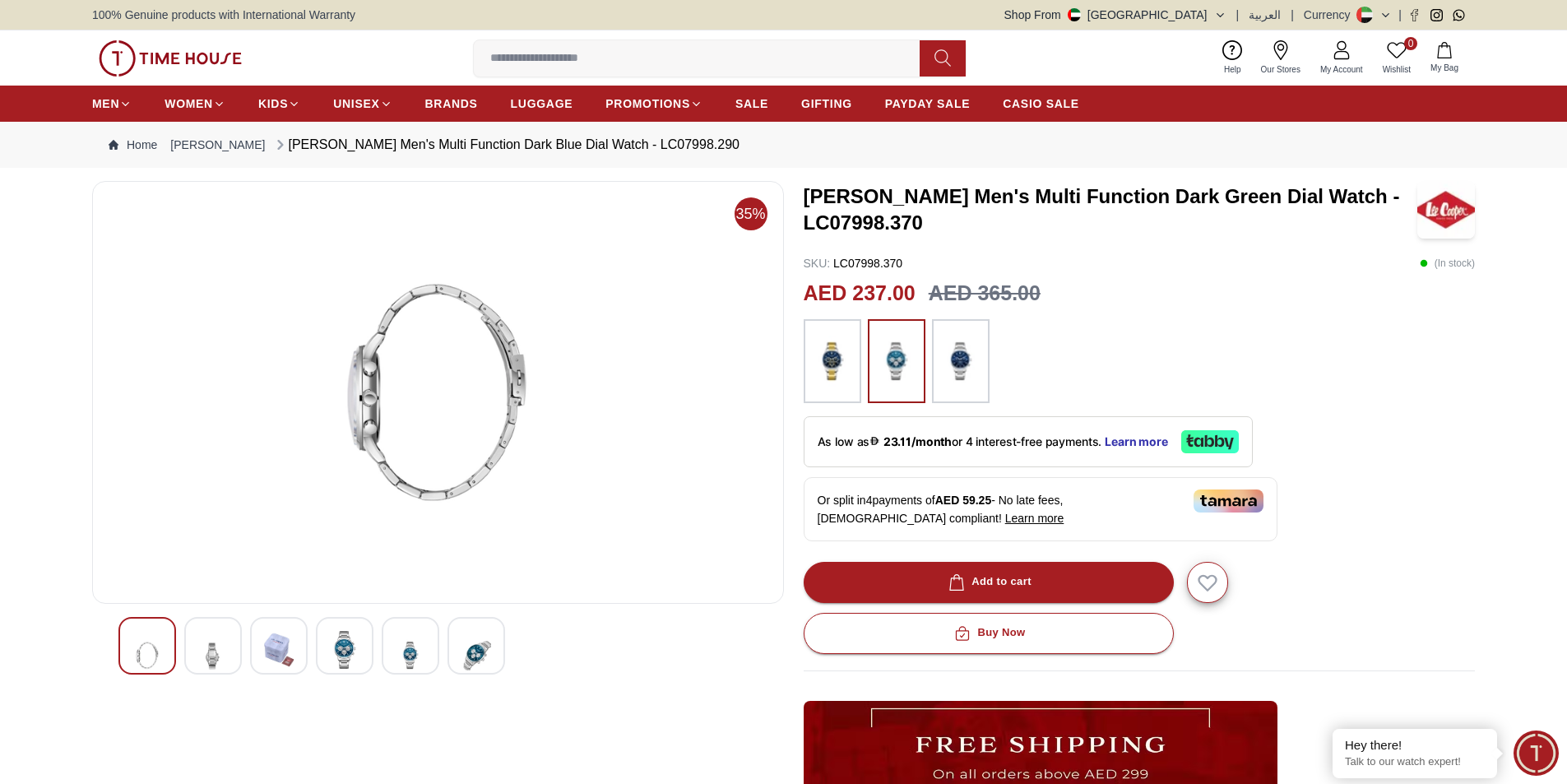
click at [907, 359] on img at bounding box center [896, 360] width 41 height 68
click at [986, 357] on div at bounding box center [960, 361] width 57 height 84
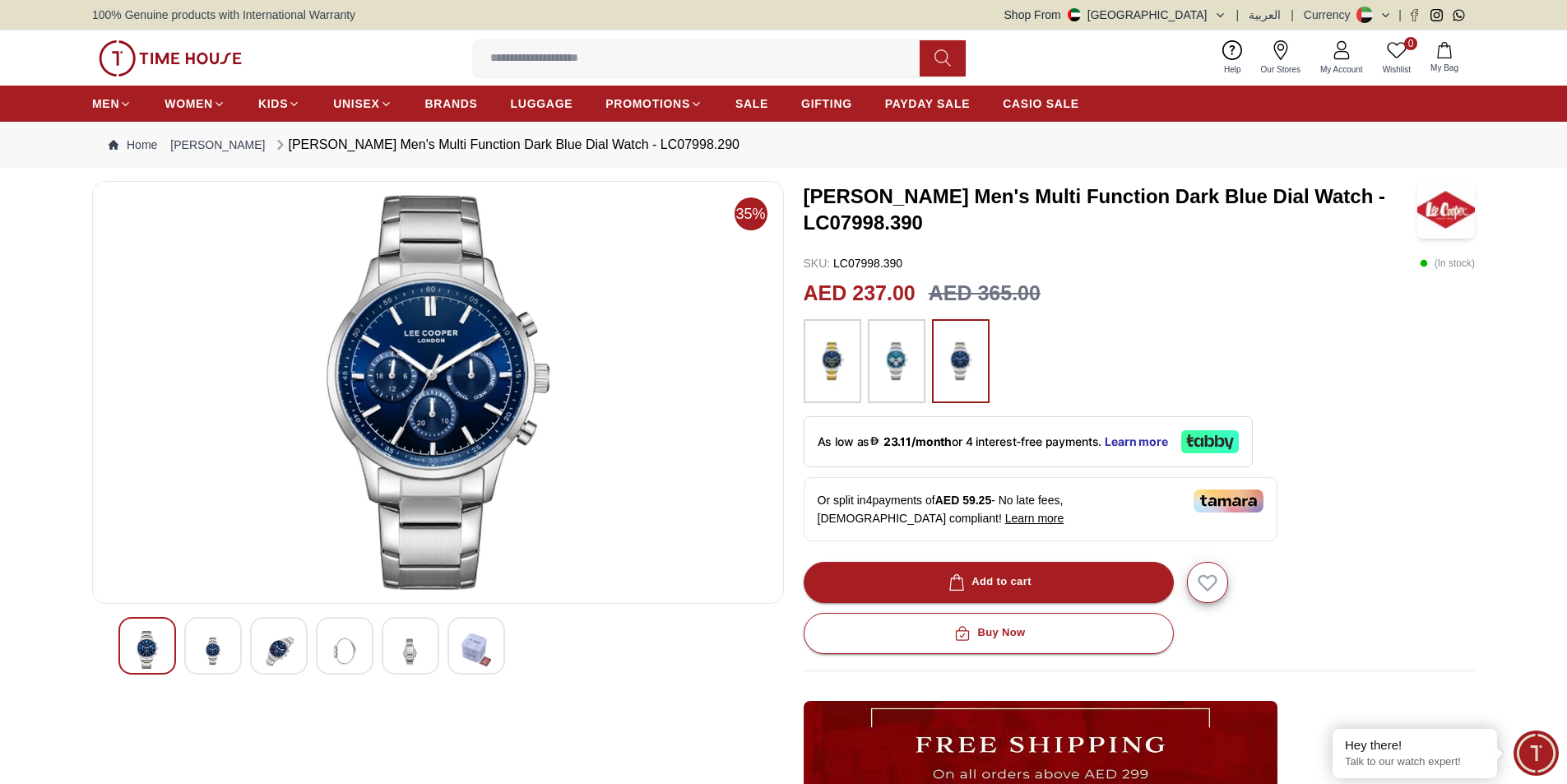
click at [898, 359] on img at bounding box center [896, 360] width 41 height 68
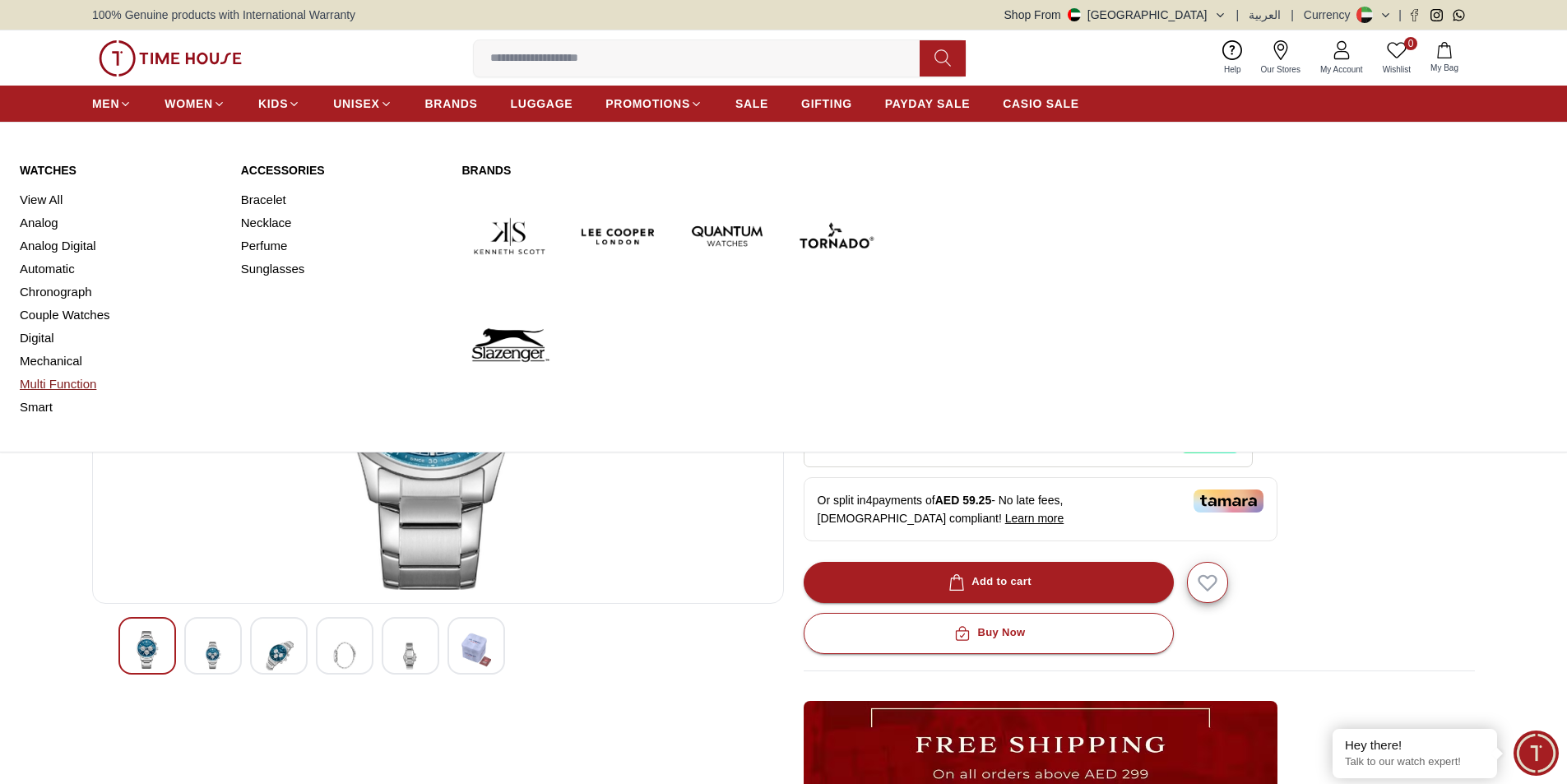
click at [72, 385] on link "Multi Function" at bounding box center [121, 384] width 202 height 23
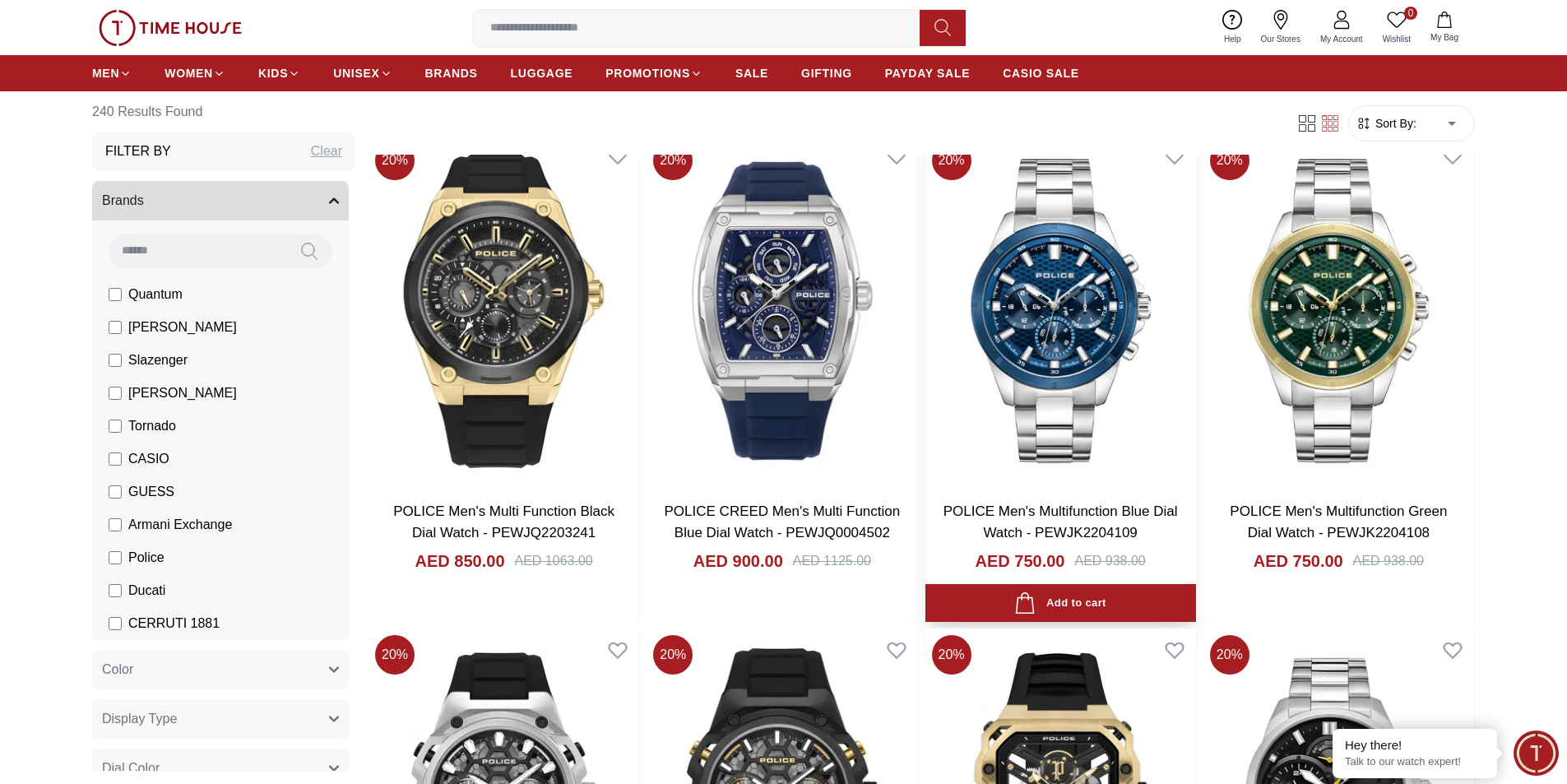
scroll to position [164, 0]
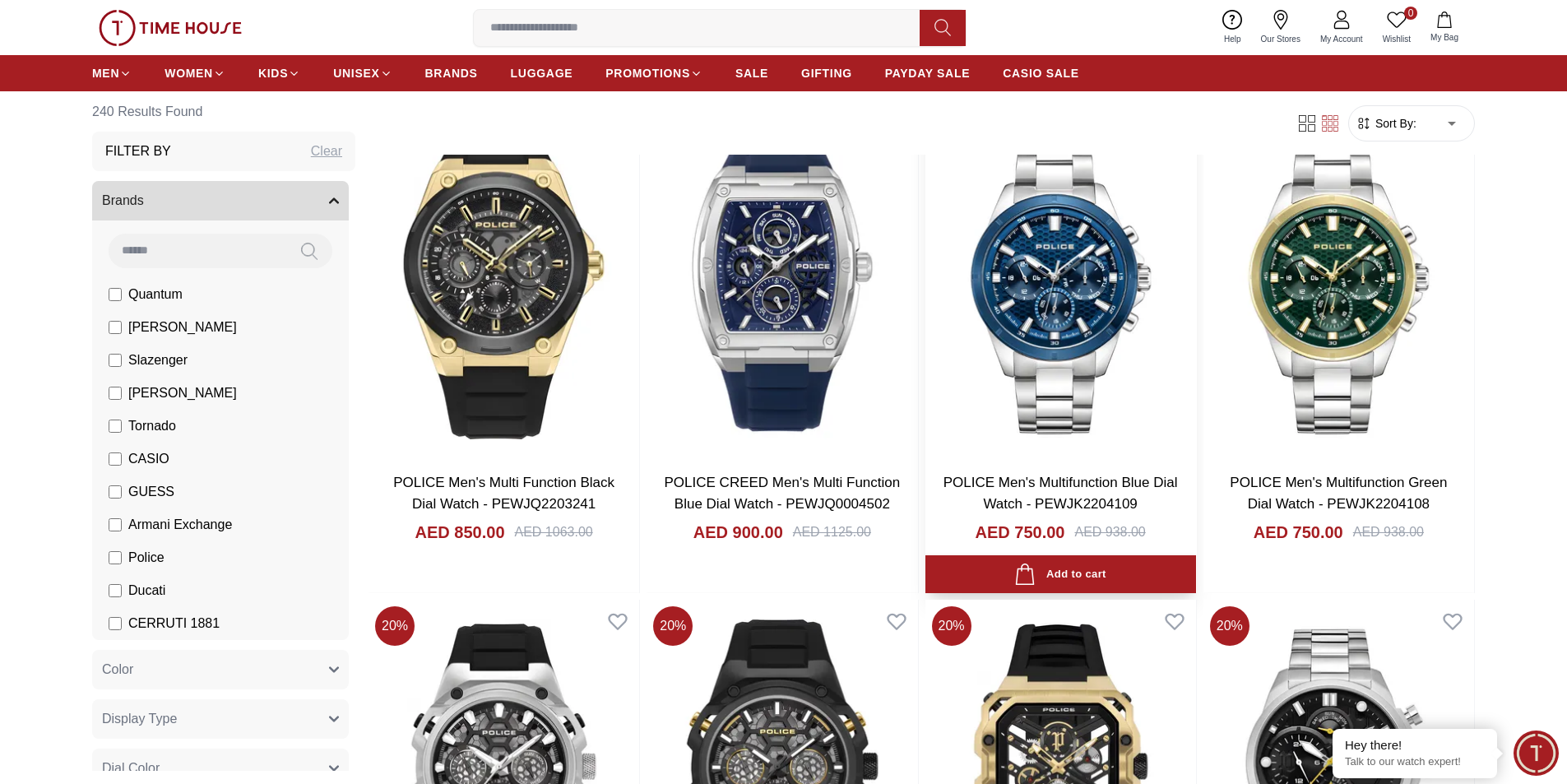
click at [1066, 335] on img at bounding box center [1060, 282] width 271 height 354
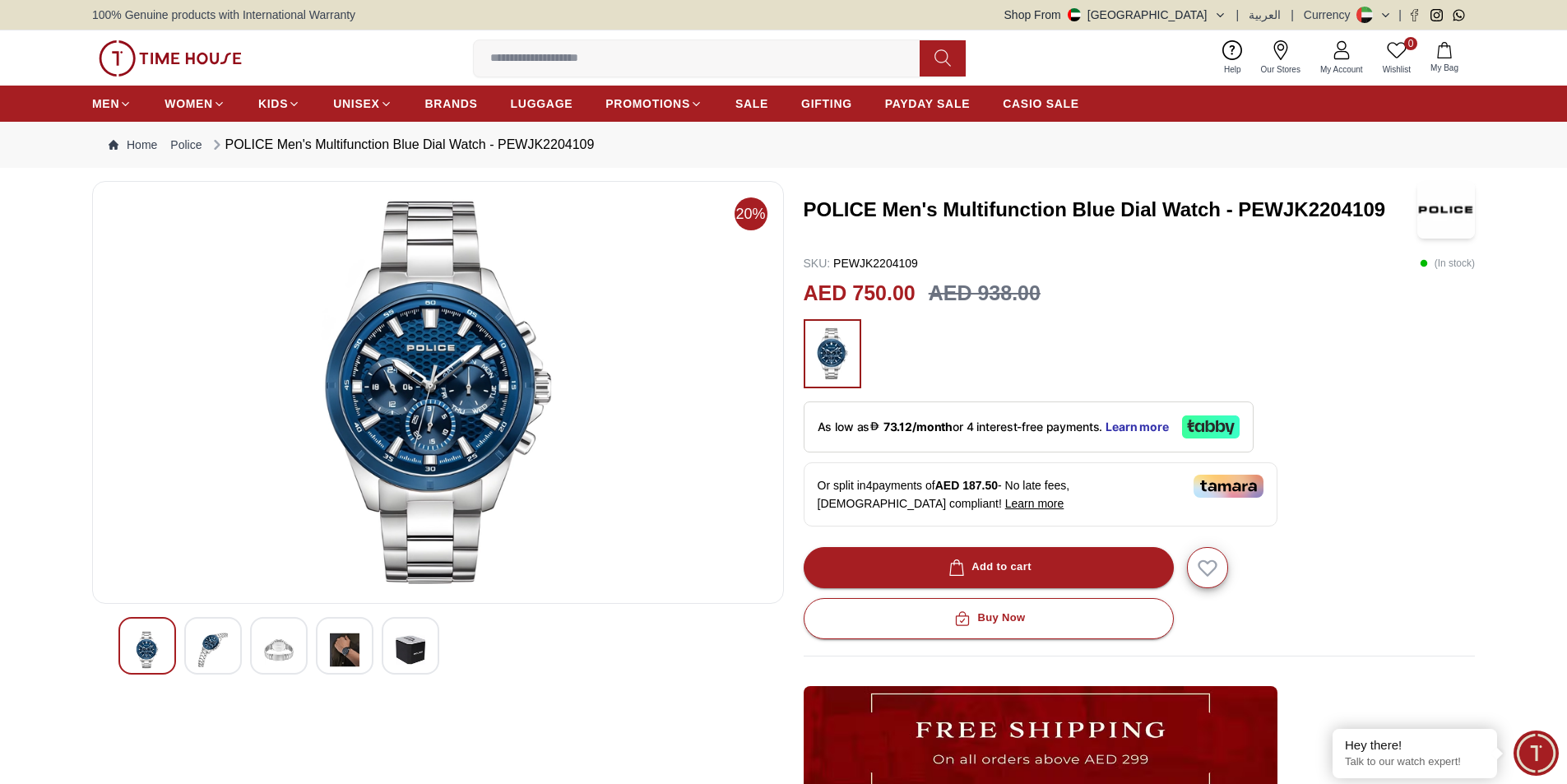
click at [203, 639] on img at bounding box center [212, 650] width 30 height 38
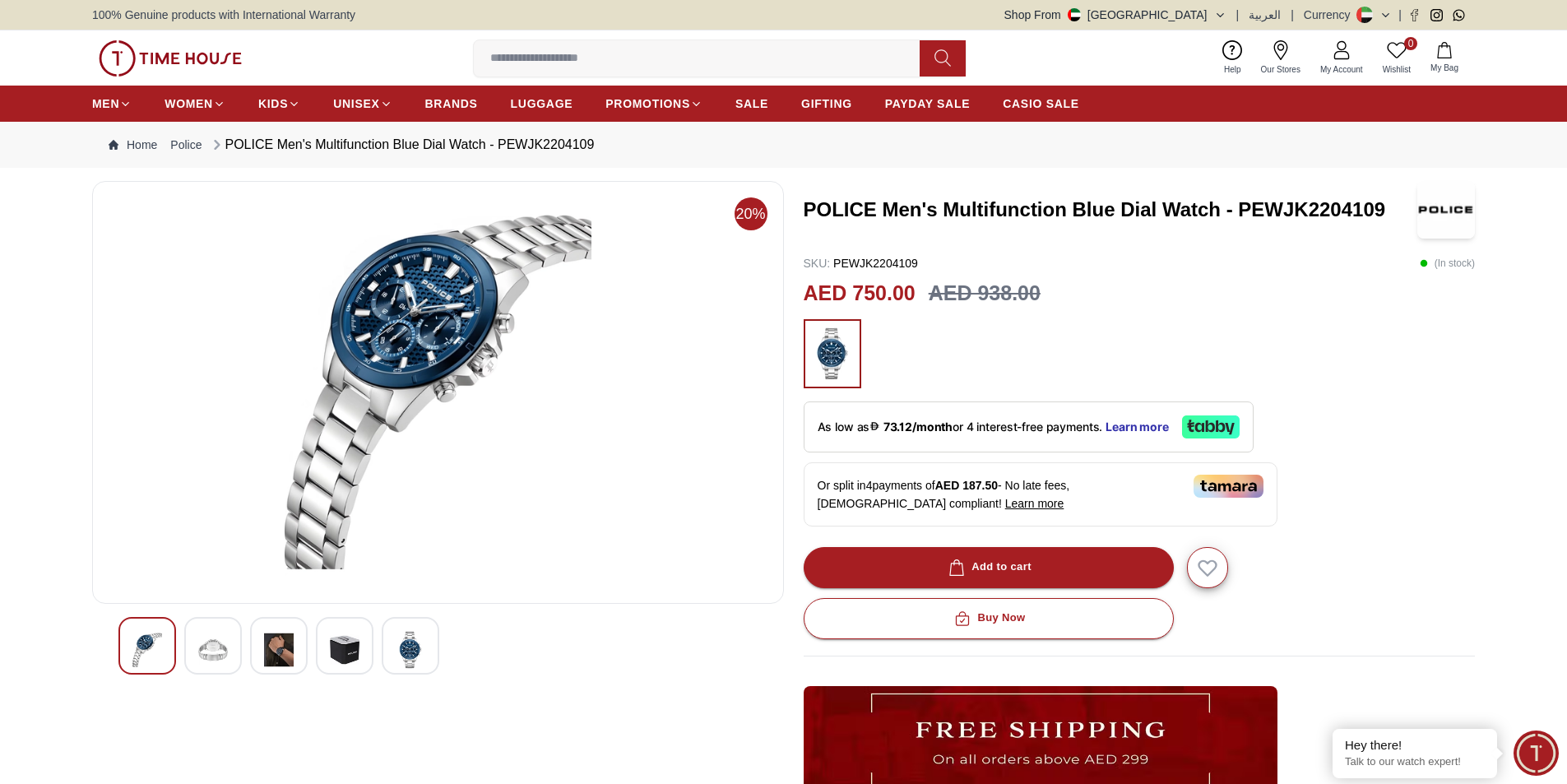
click at [279, 646] on img at bounding box center [278, 650] width 30 height 38
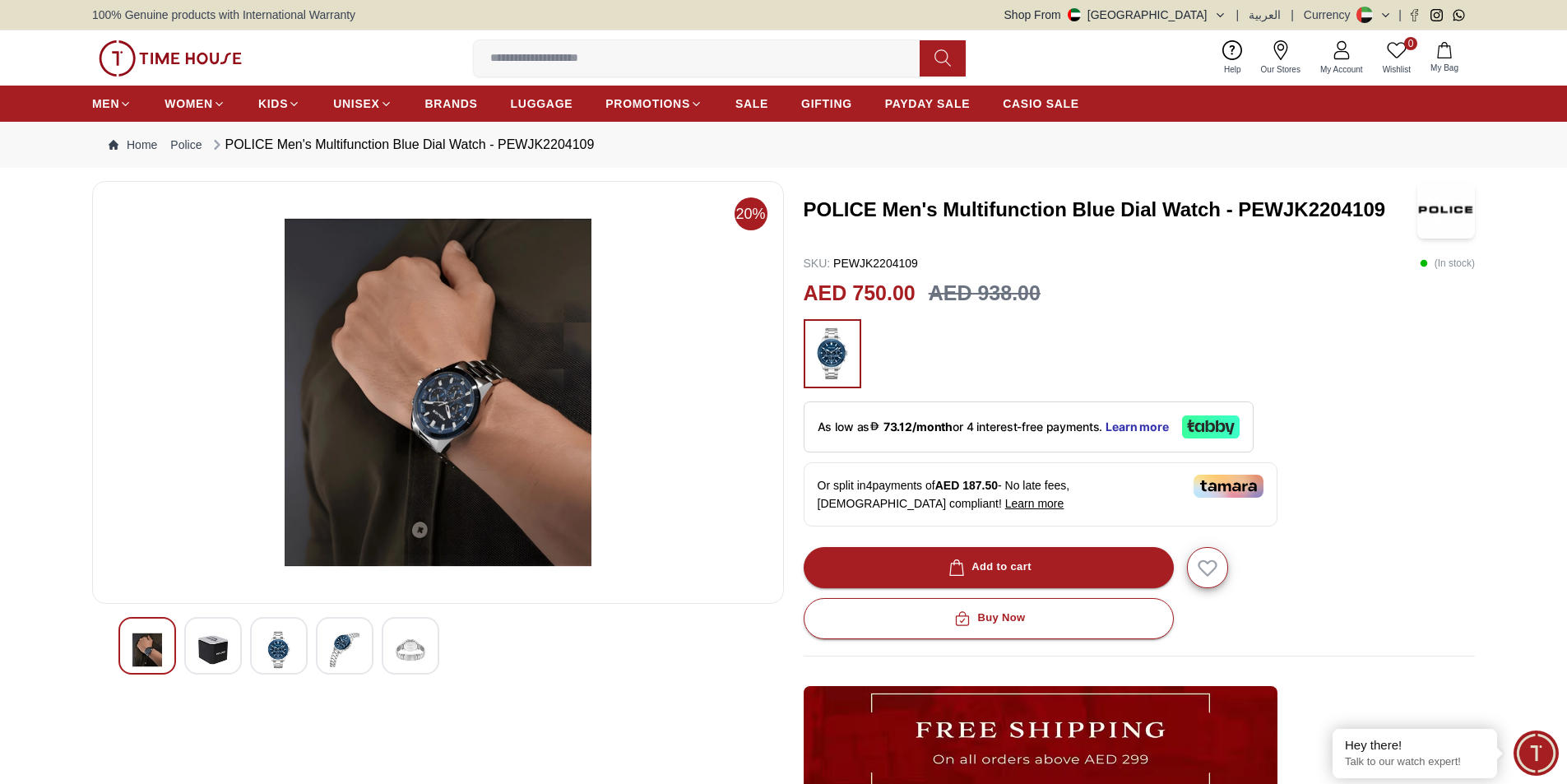
click at [343, 640] on img at bounding box center [344, 650] width 30 height 38
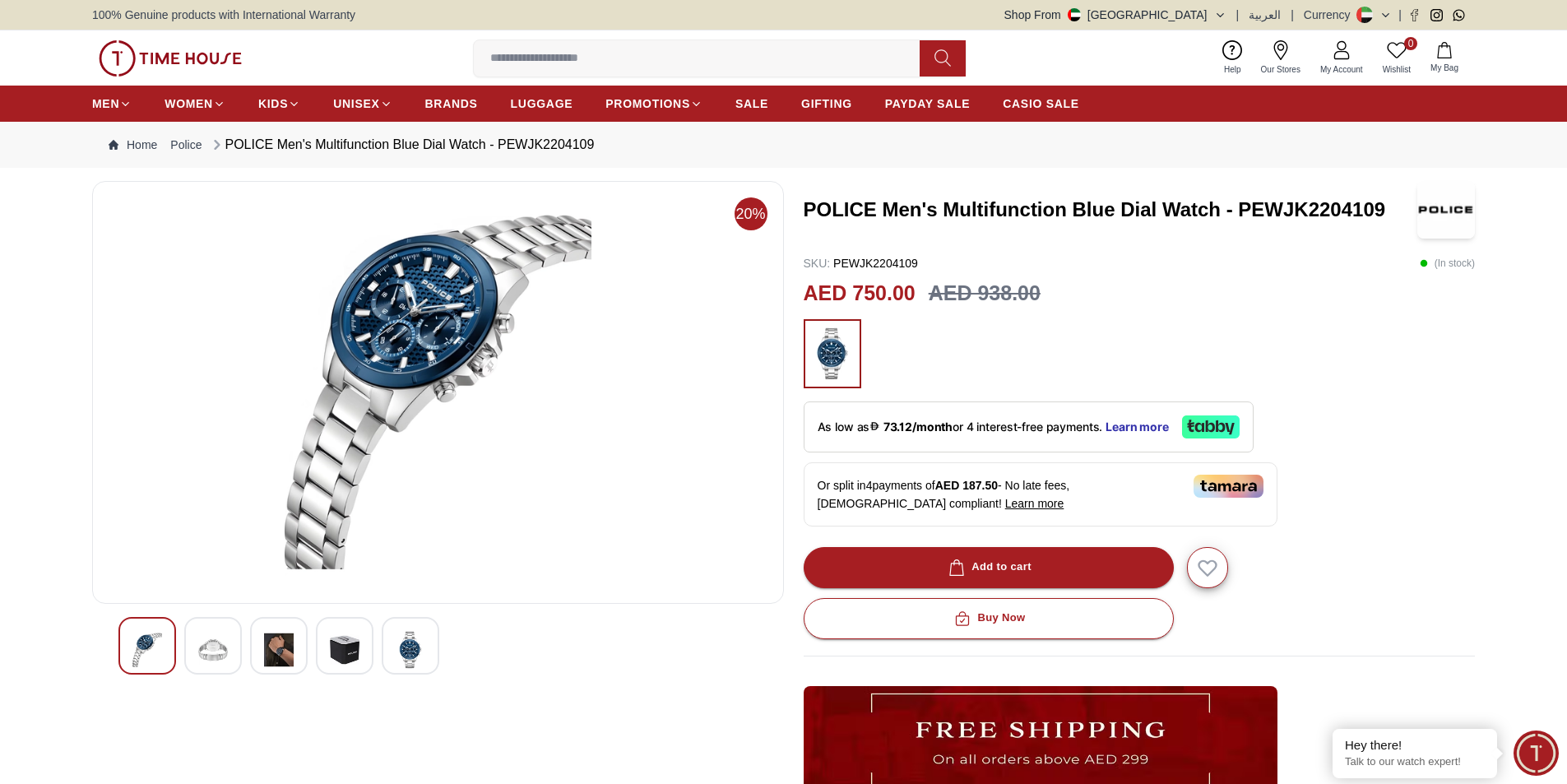
click at [431, 652] on div at bounding box center [410, 645] width 57 height 57
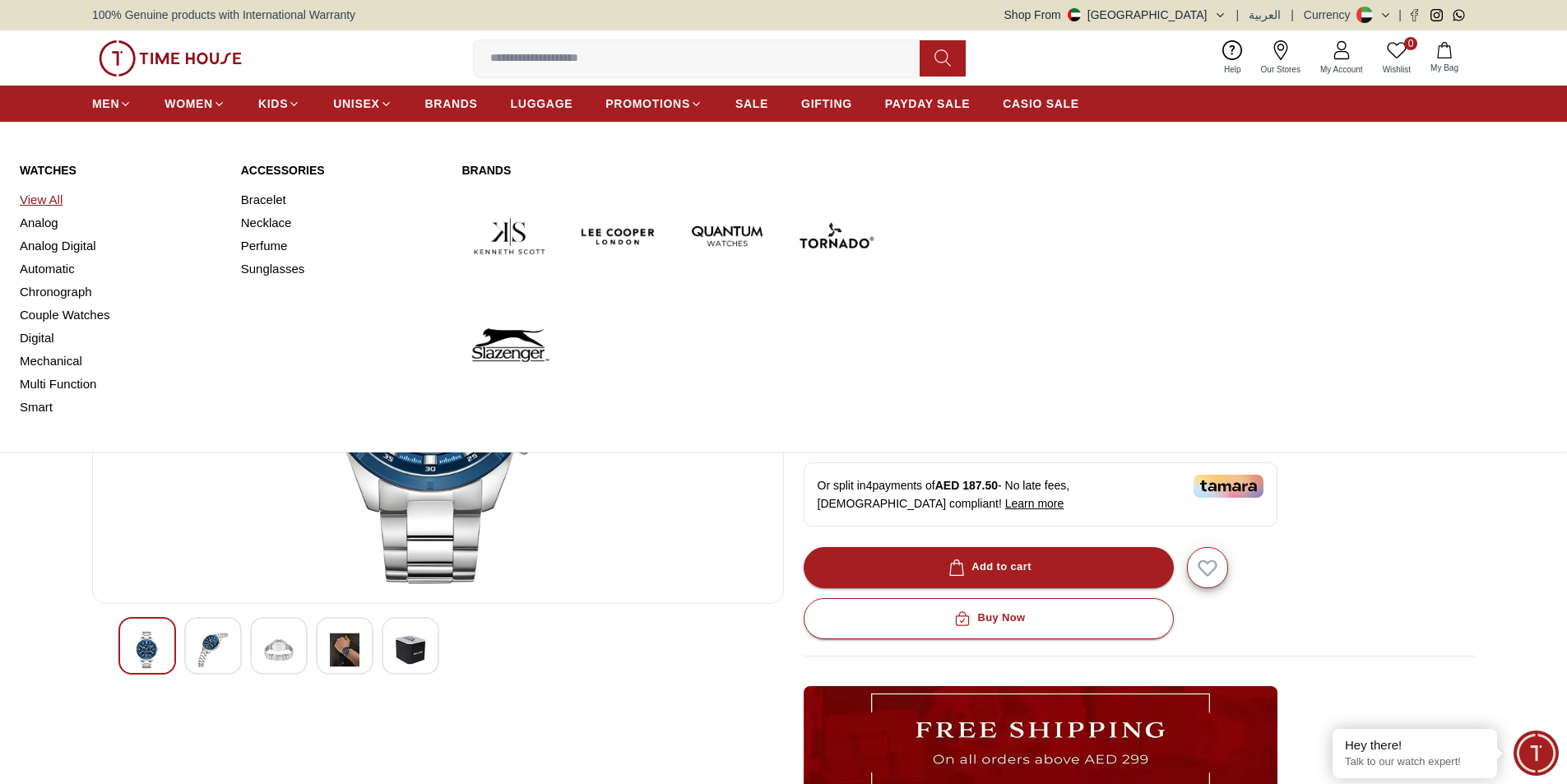
click at [43, 193] on link "View All" at bounding box center [121, 200] width 202 height 23
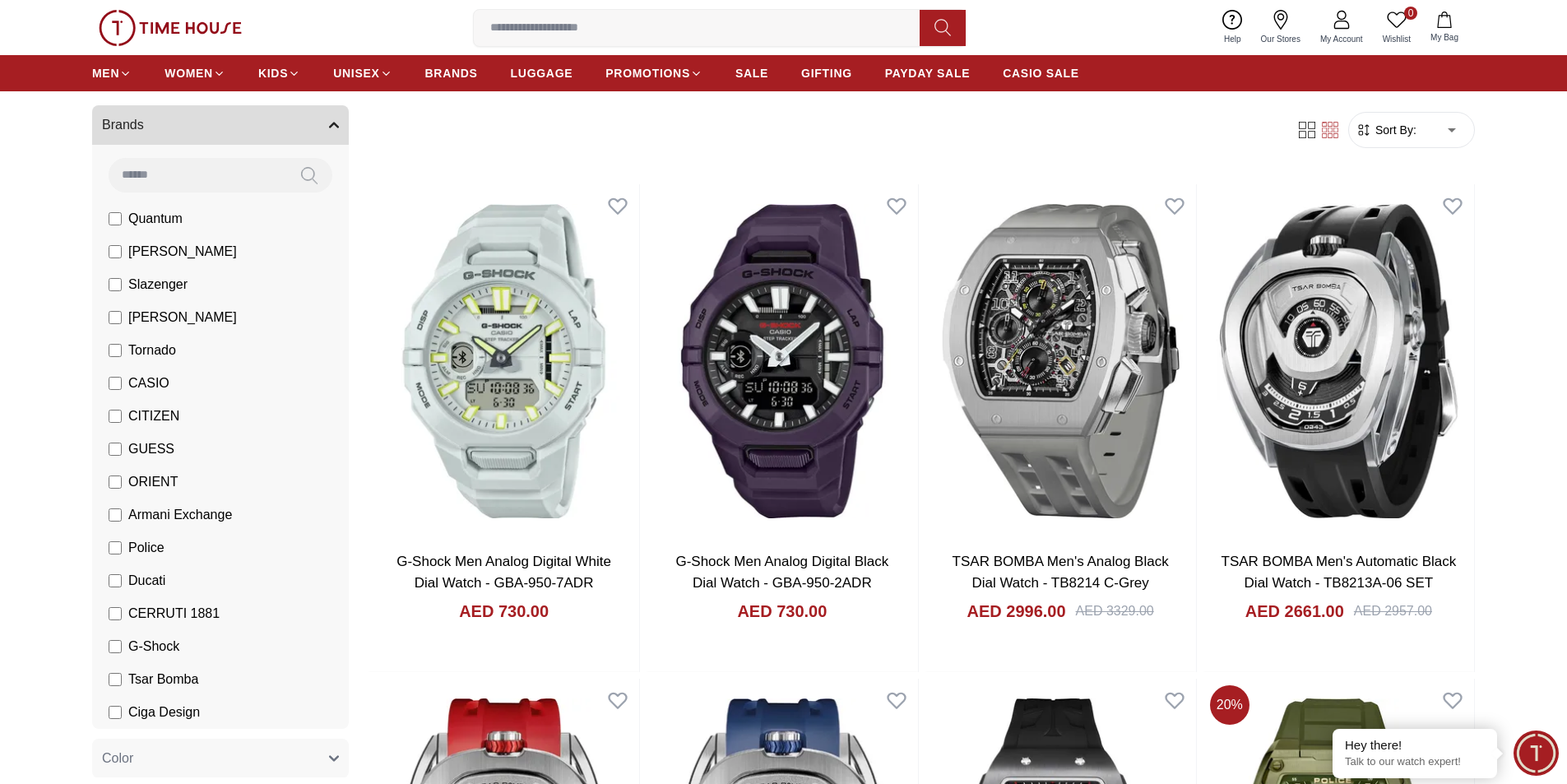
scroll to position [164, 0]
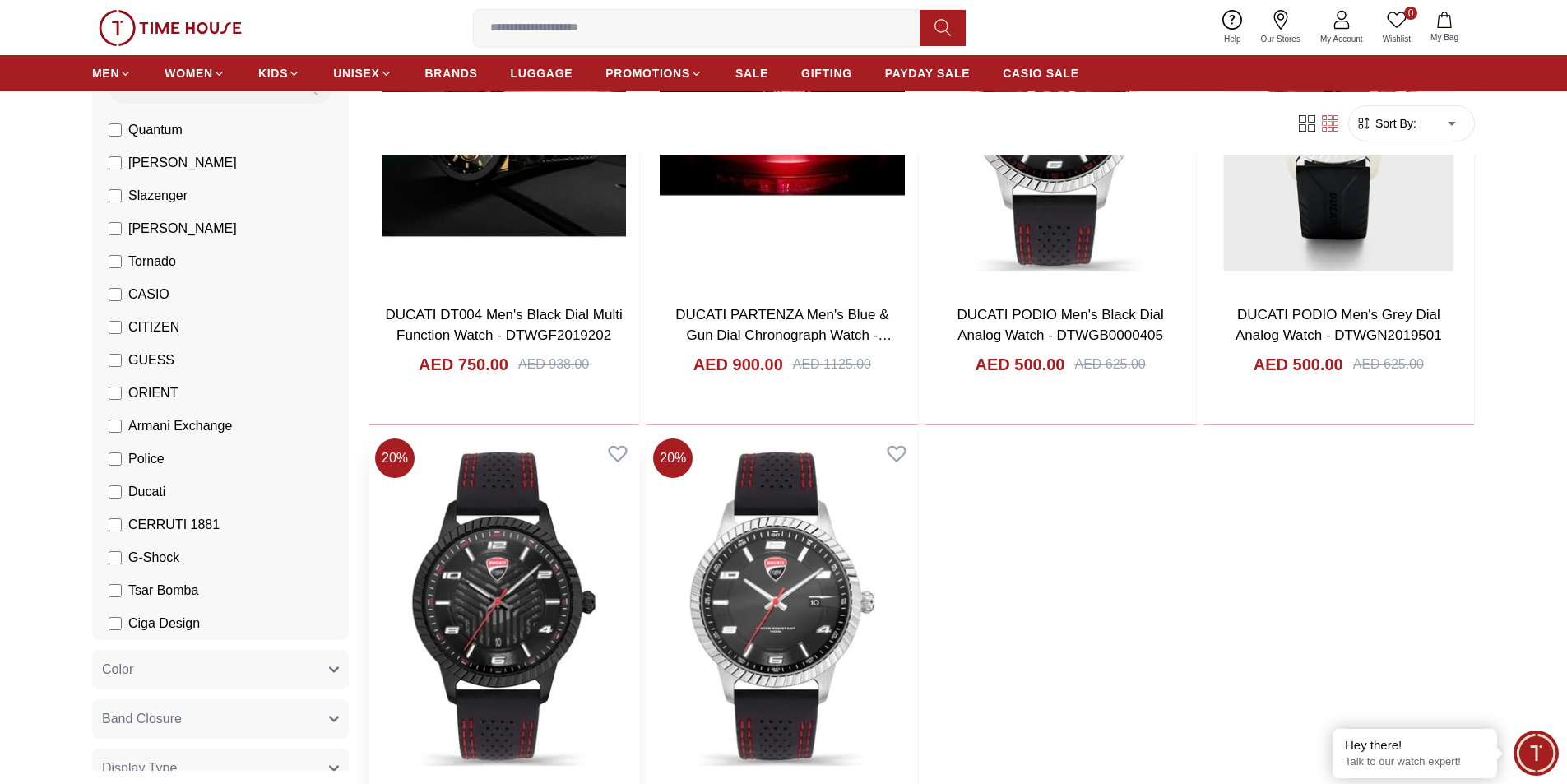
scroll to position [822, 0]
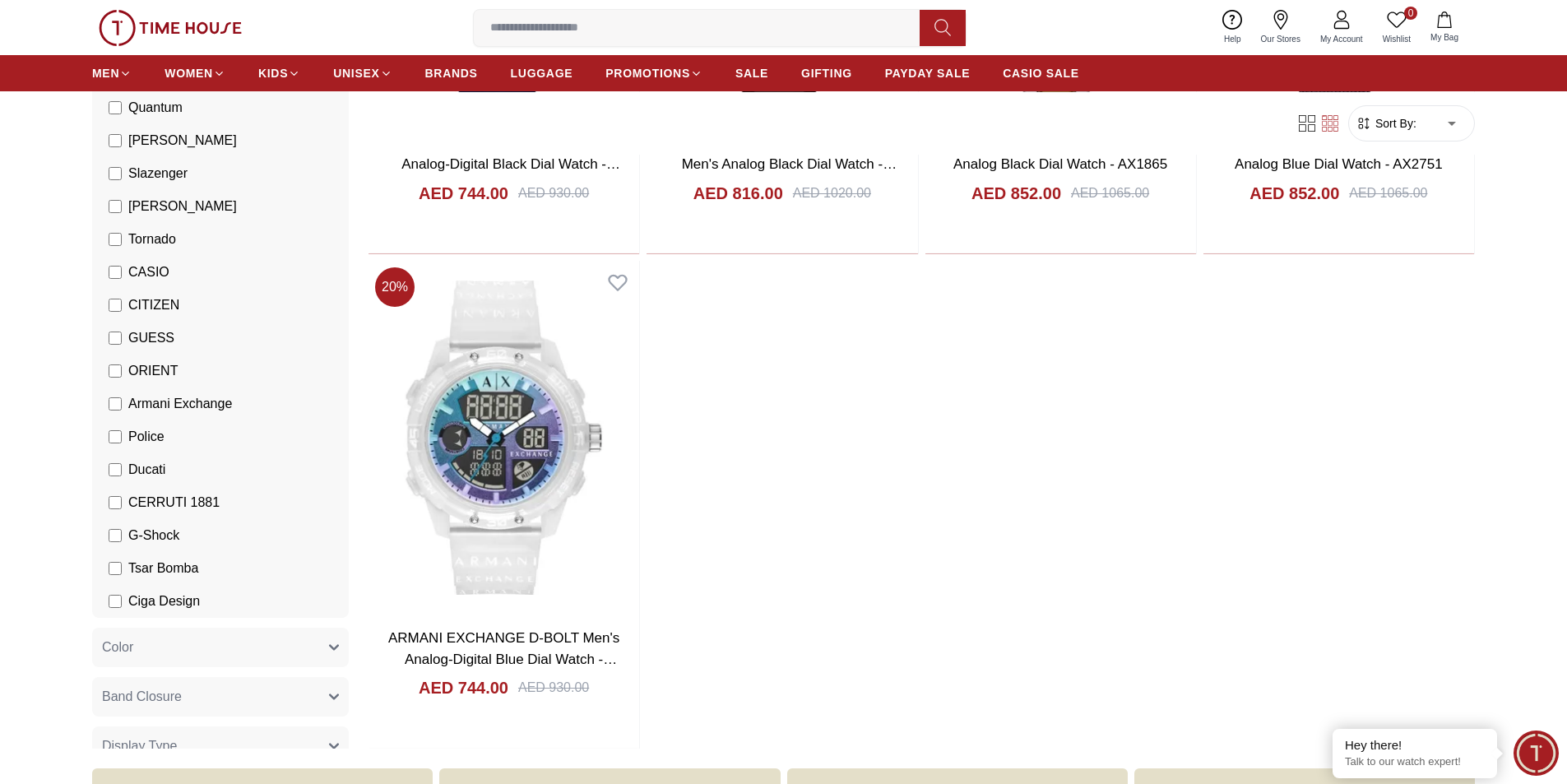
scroll to position [987, 0]
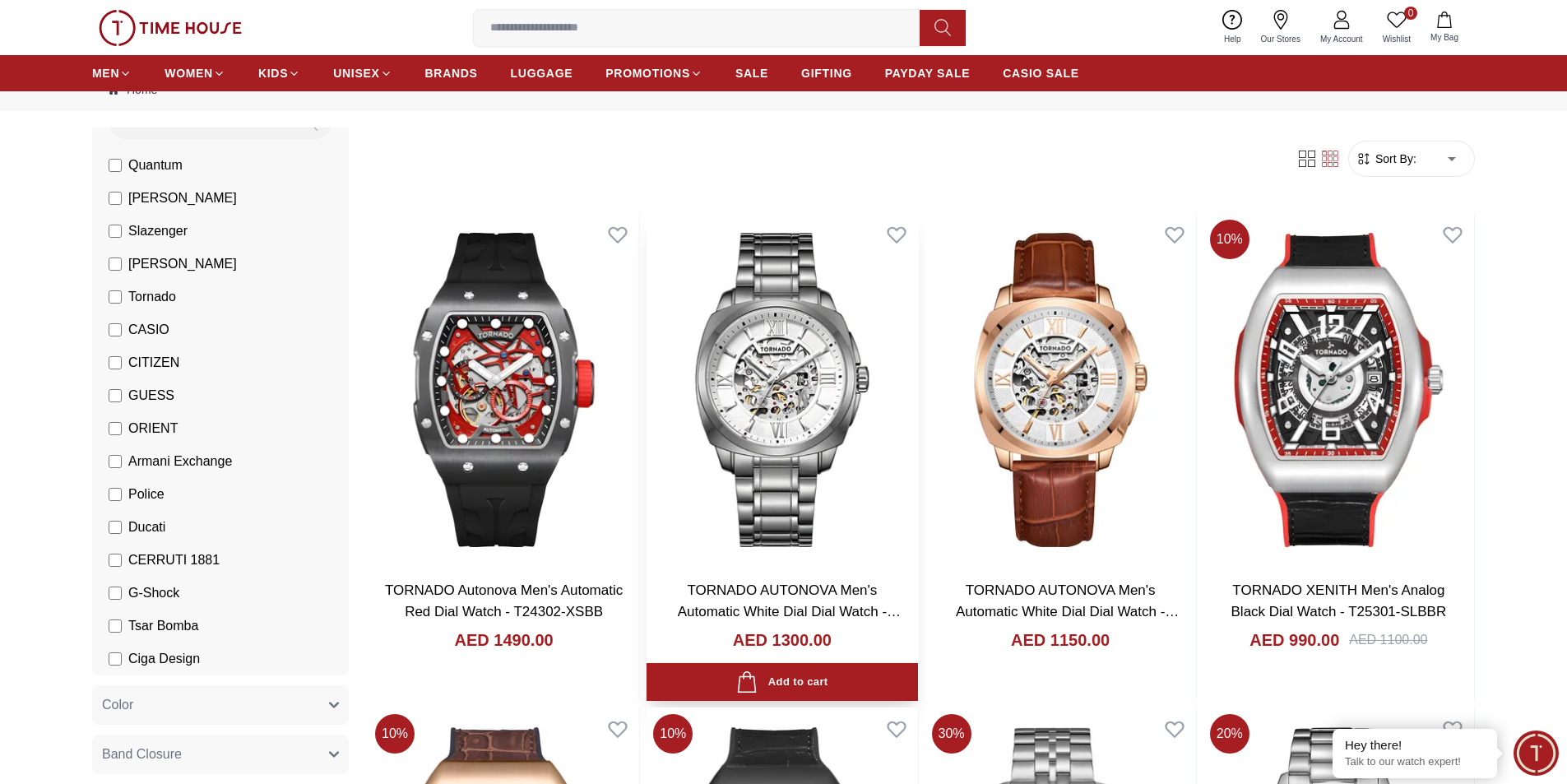
scroll to position [82, 0]
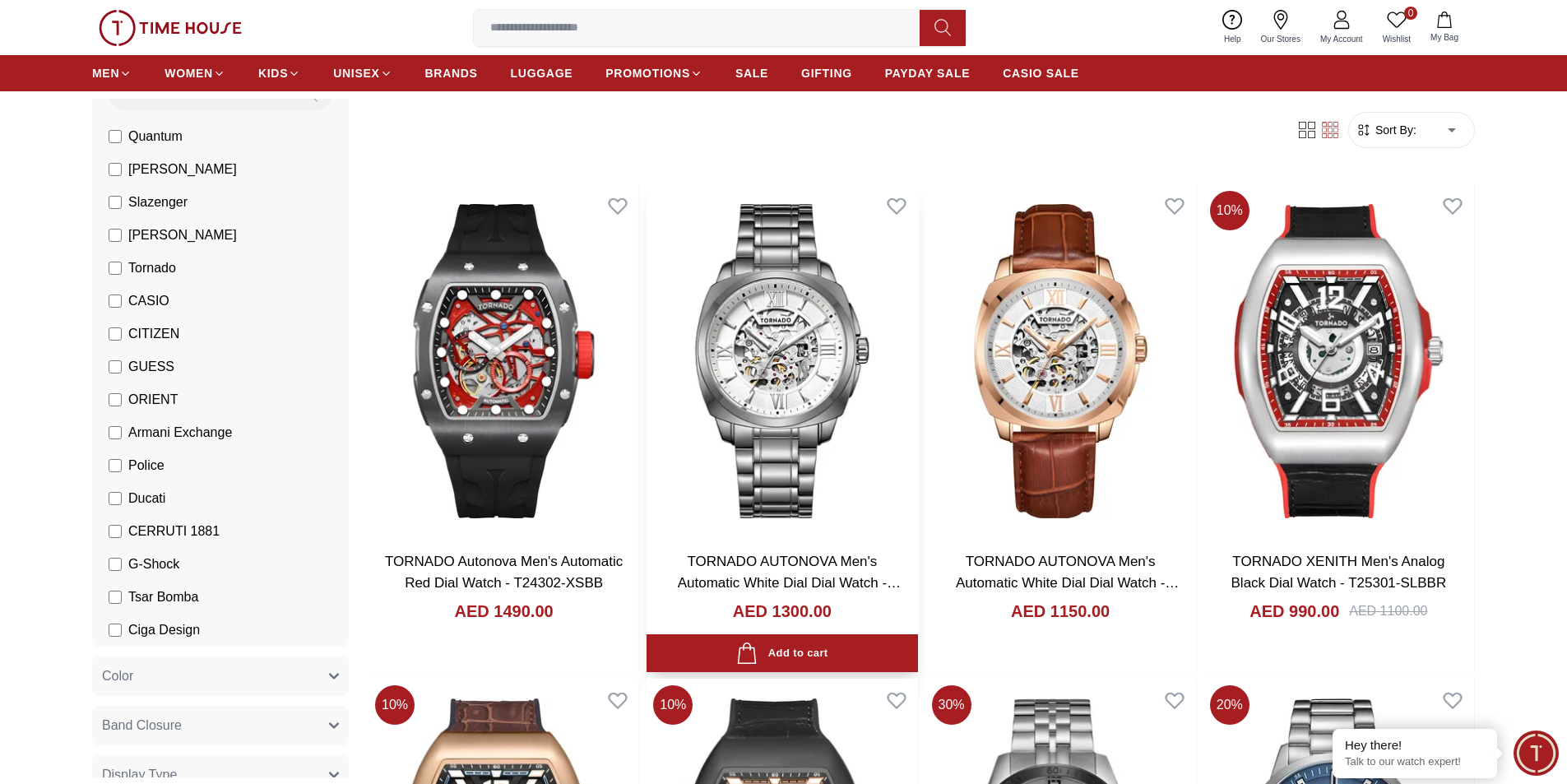
click at [806, 423] on img at bounding box center [782, 361] width 271 height 354
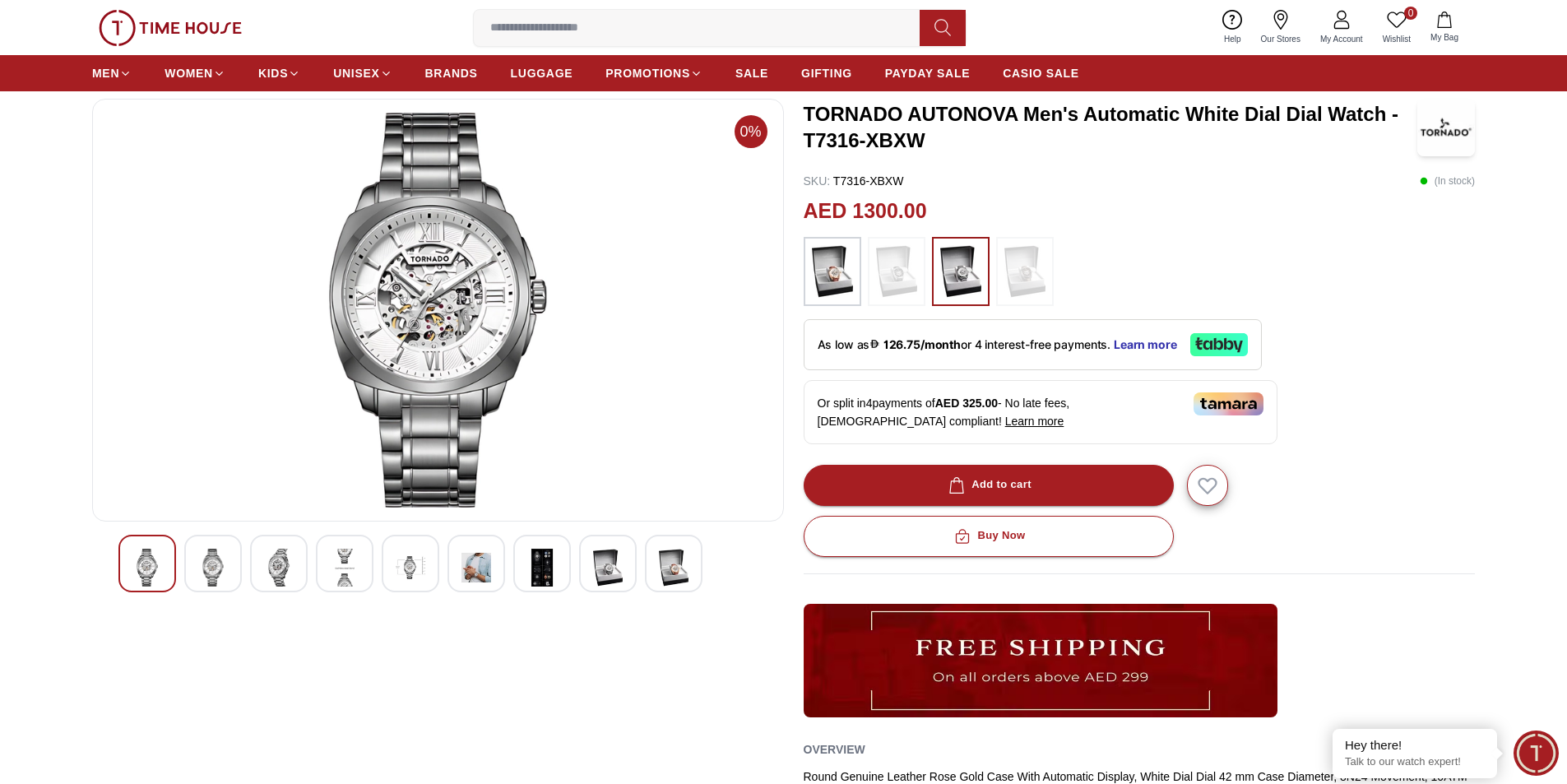
click at [227, 566] on img at bounding box center [212, 568] width 30 height 38
click at [298, 564] on div at bounding box center [278, 563] width 57 height 57
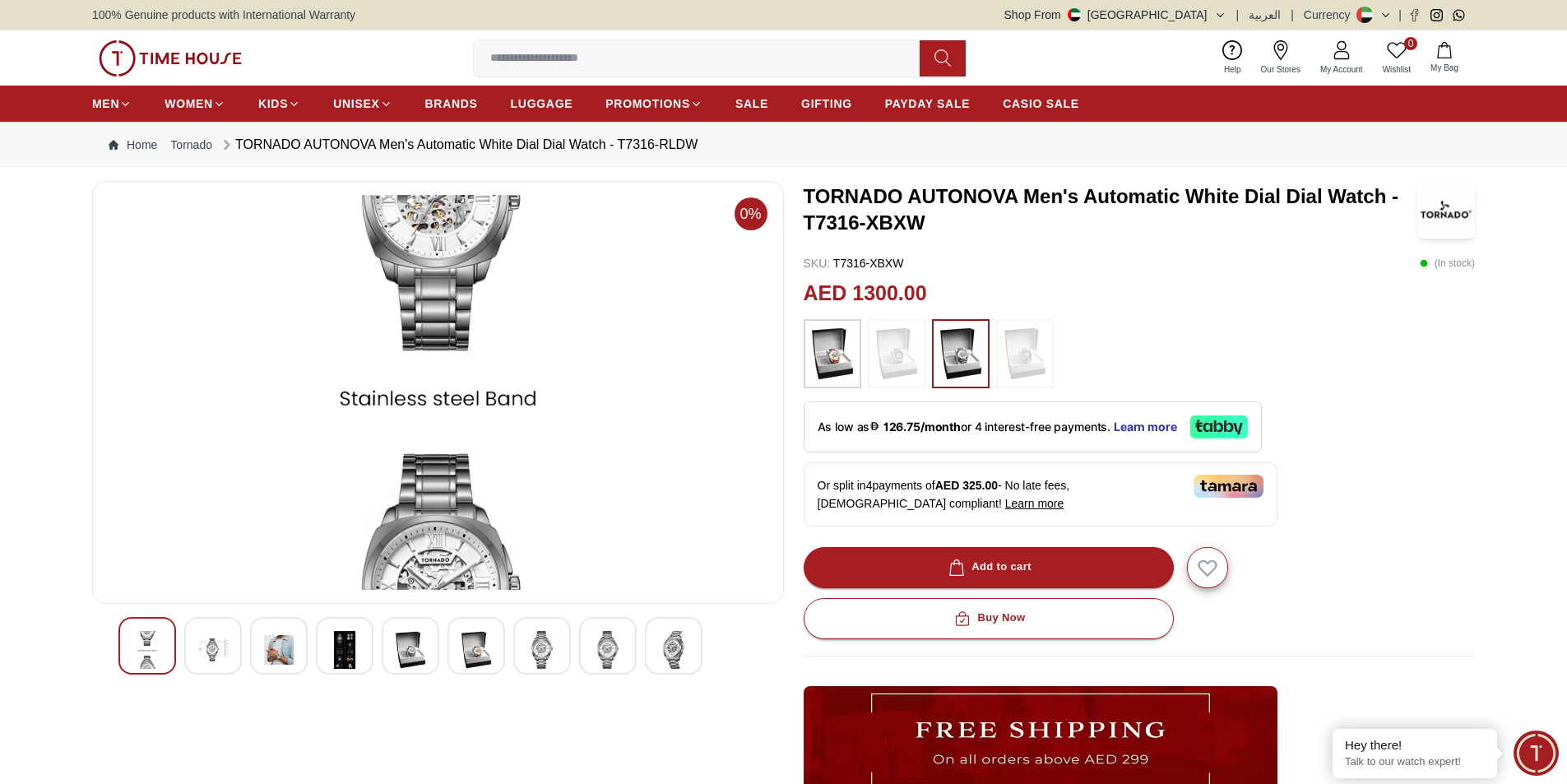
click at [355, 649] on img at bounding box center [344, 650] width 30 height 38
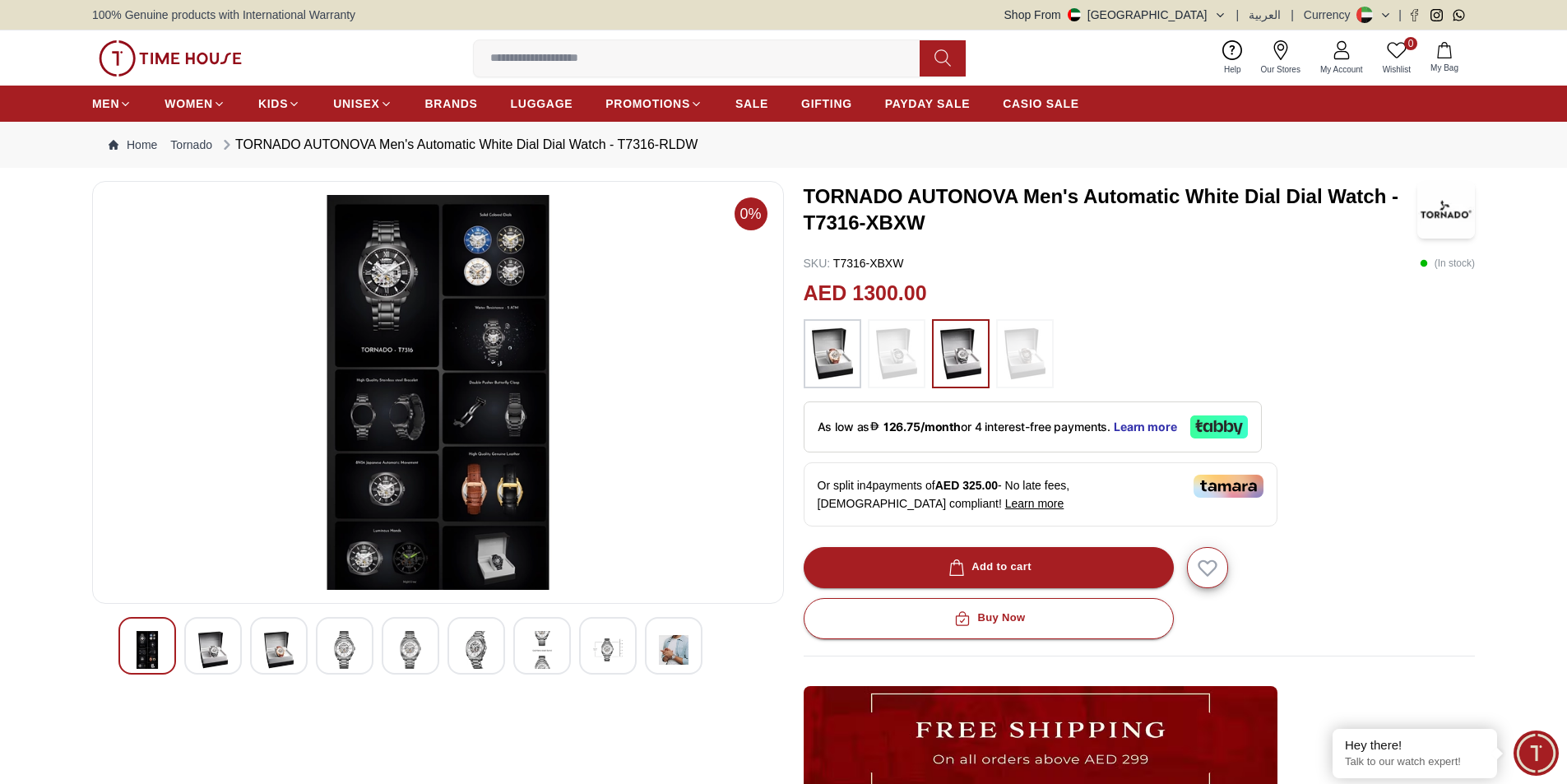
click at [392, 644] on div at bounding box center [410, 645] width 57 height 57
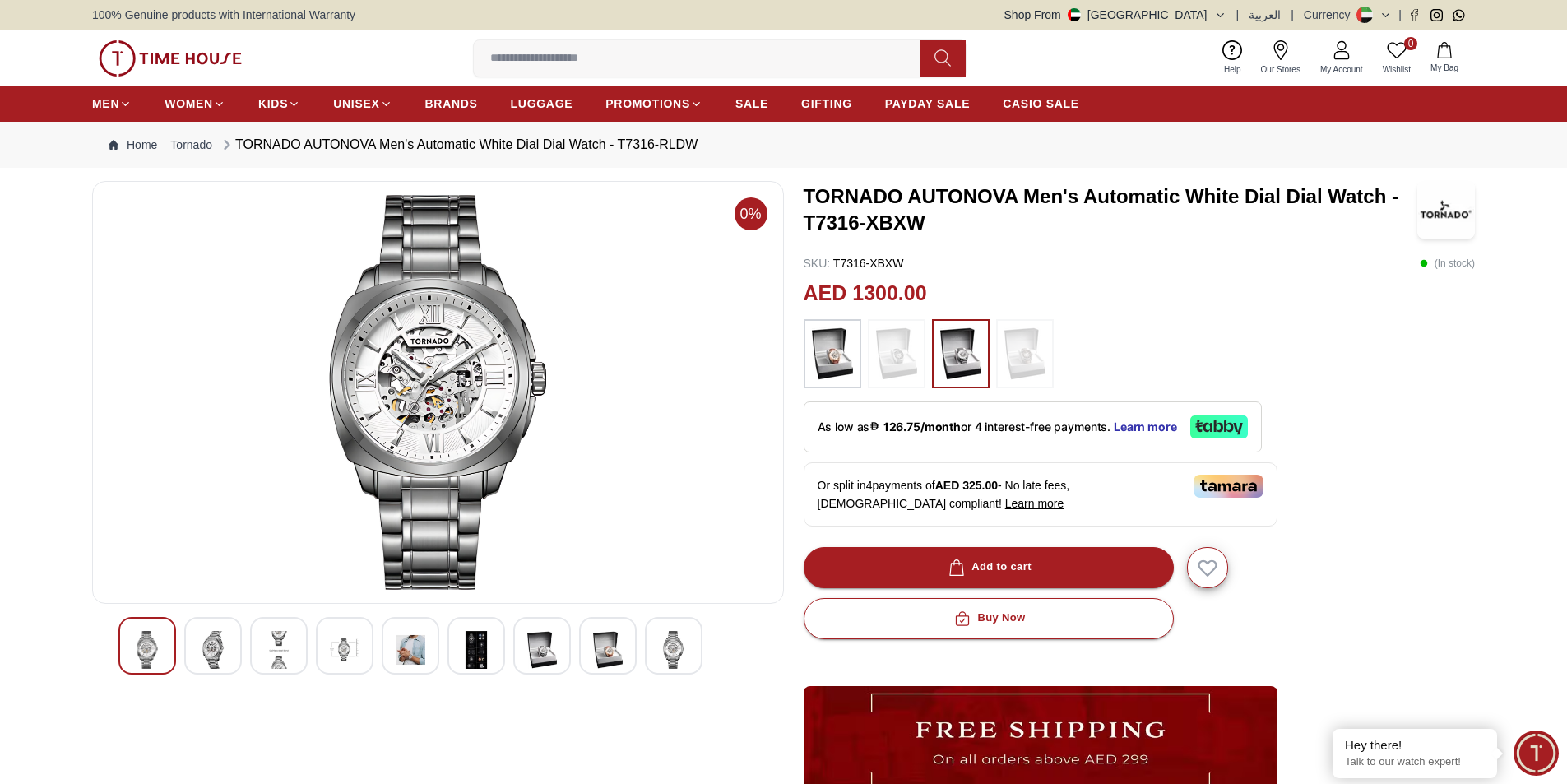
click at [477, 648] on img at bounding box center [475, 650] width 30 height 38
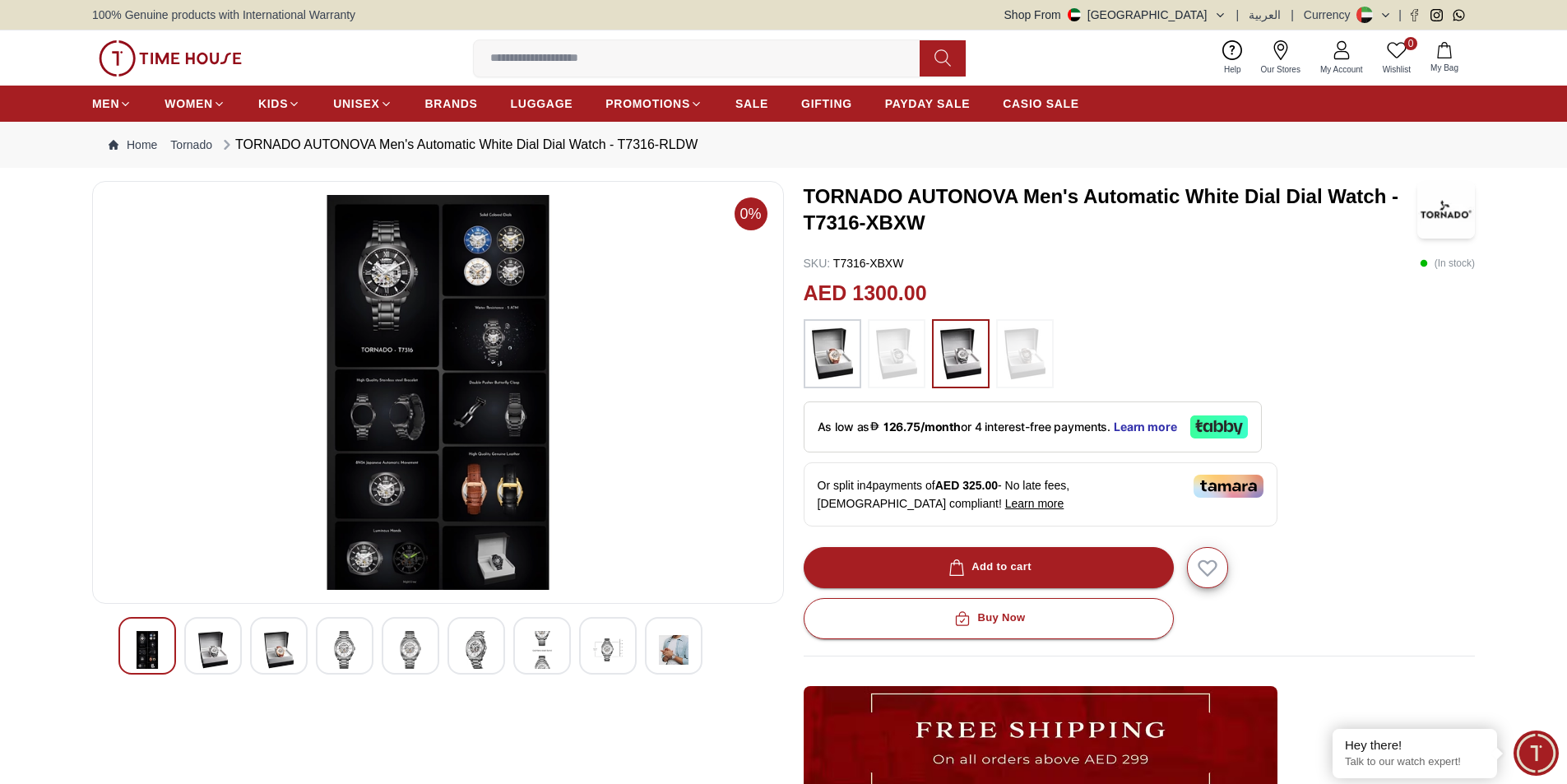
click at [553, 648] on img at bounding box center [541, 650] width 30 height 38
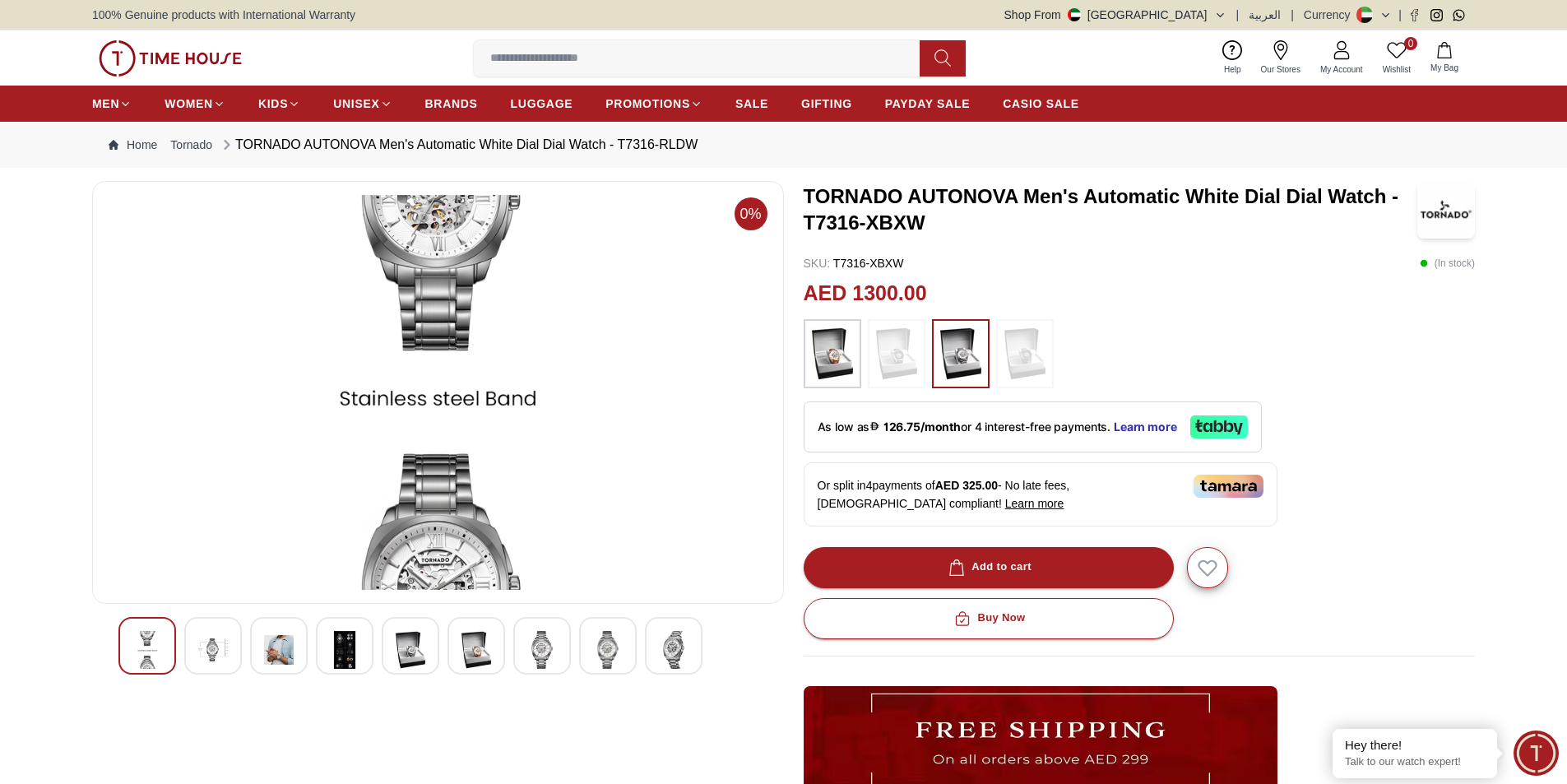
click at [630, 647] on div at bounding box center [607, 645] width 57 height 57
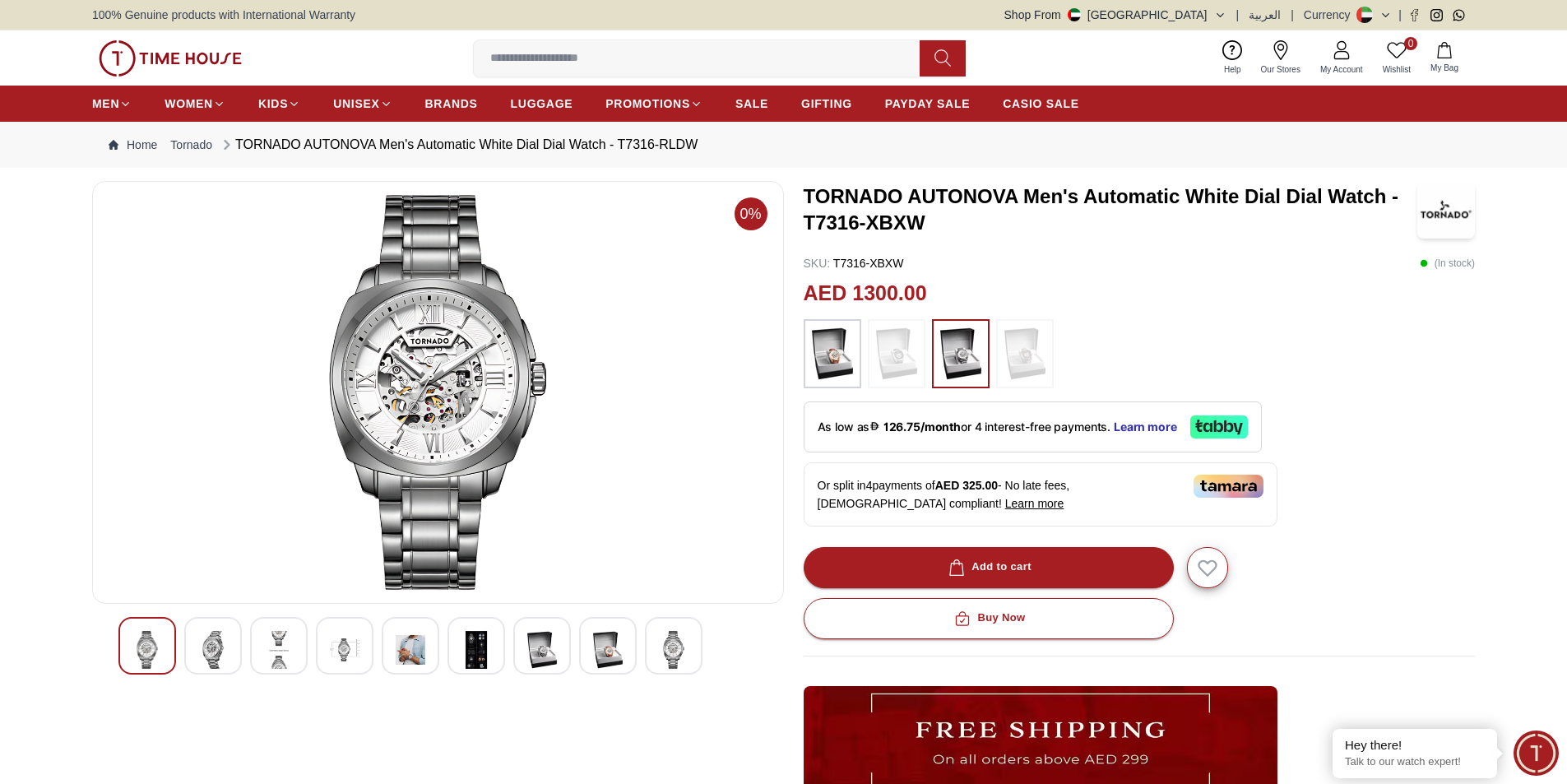
click at [662, 647] on img at bounding box center [673, 650] width 30 height 38
click at [620, 650] on img at bounding box center [607, 650] width 30 height 38
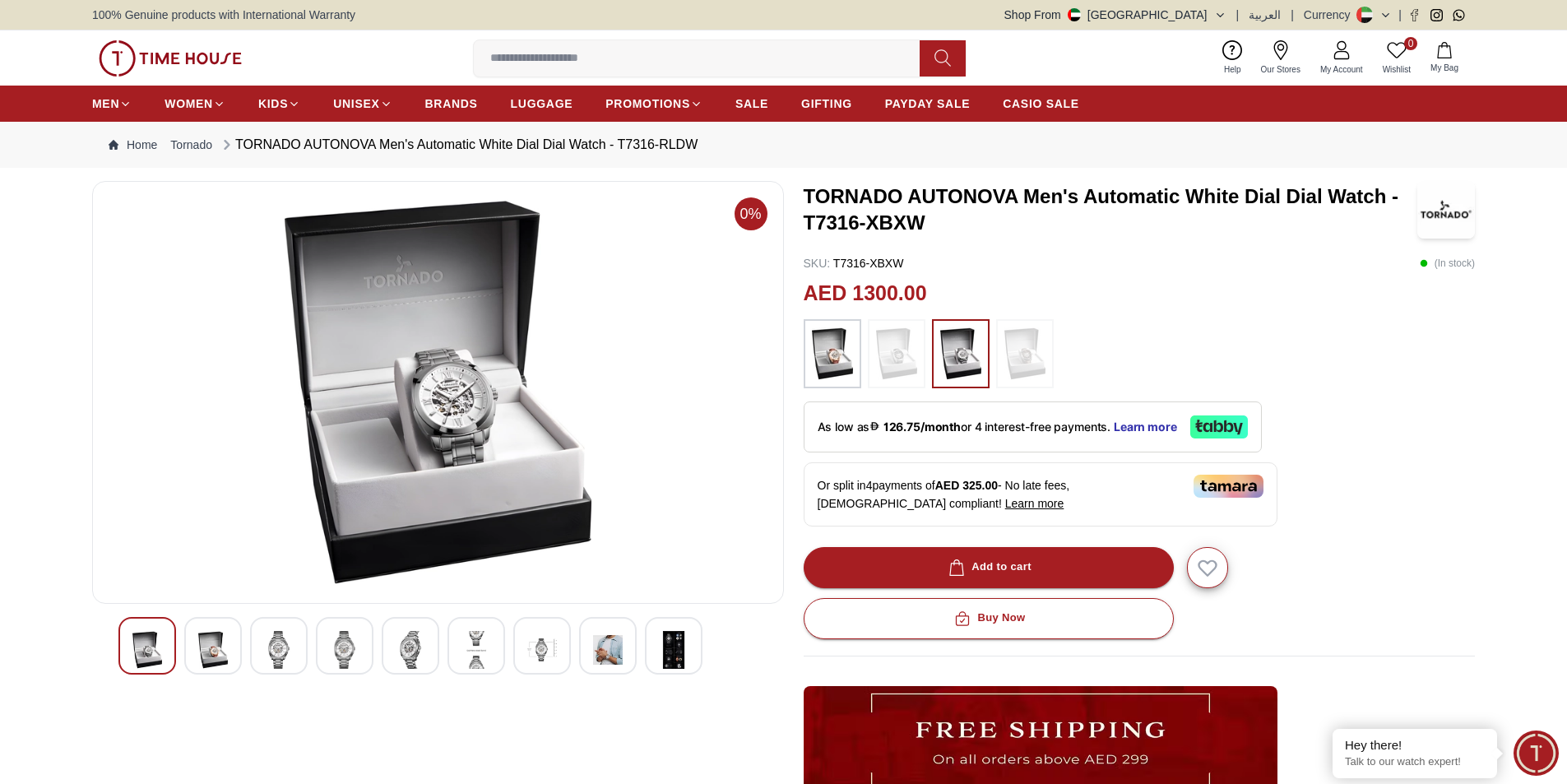
click at [664, 647] on img at bounding box center [673, 650] width 30 height 38
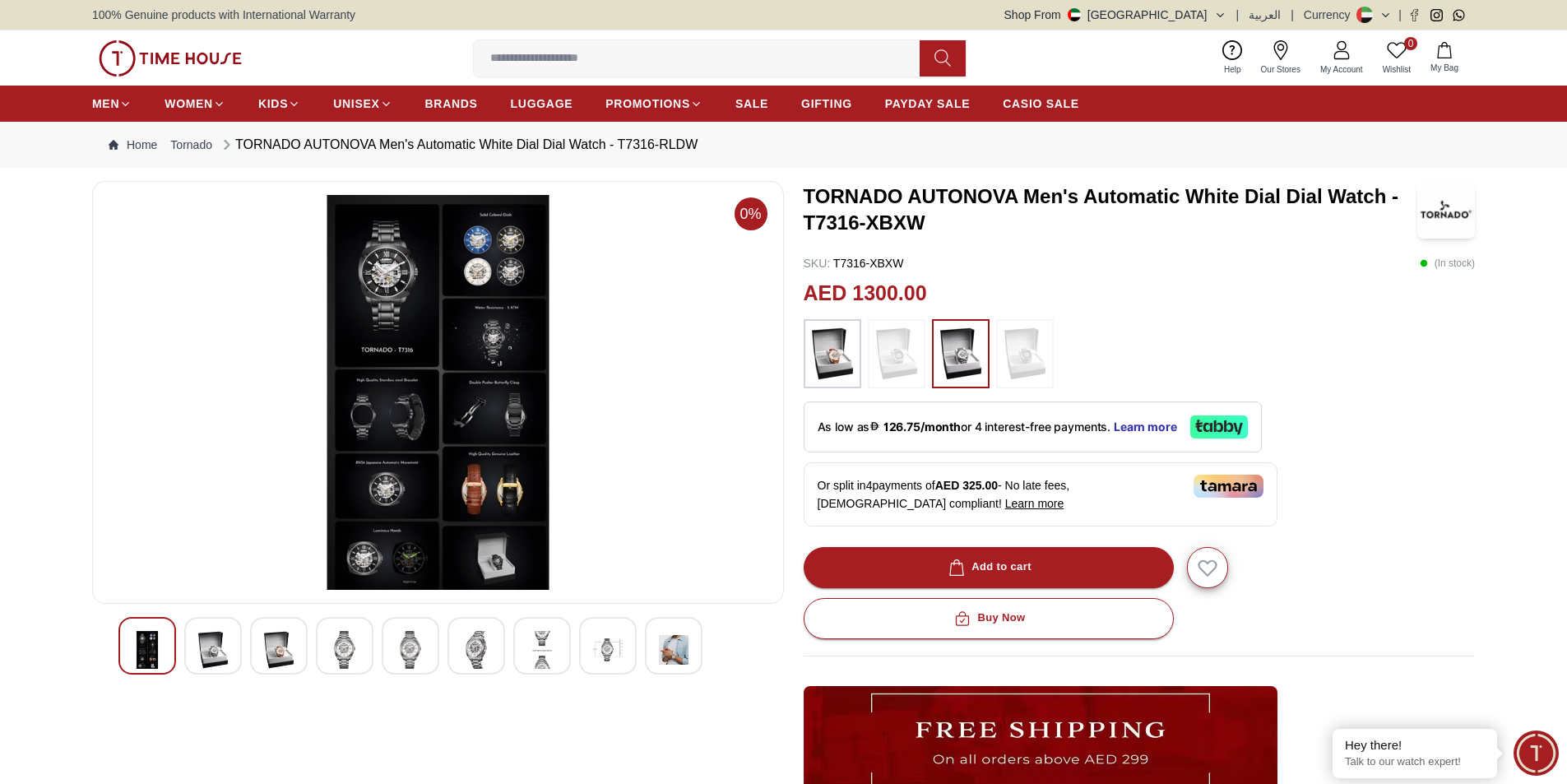
click at [596, 648] on img at bounding box center [607, 650] width 30 height 38
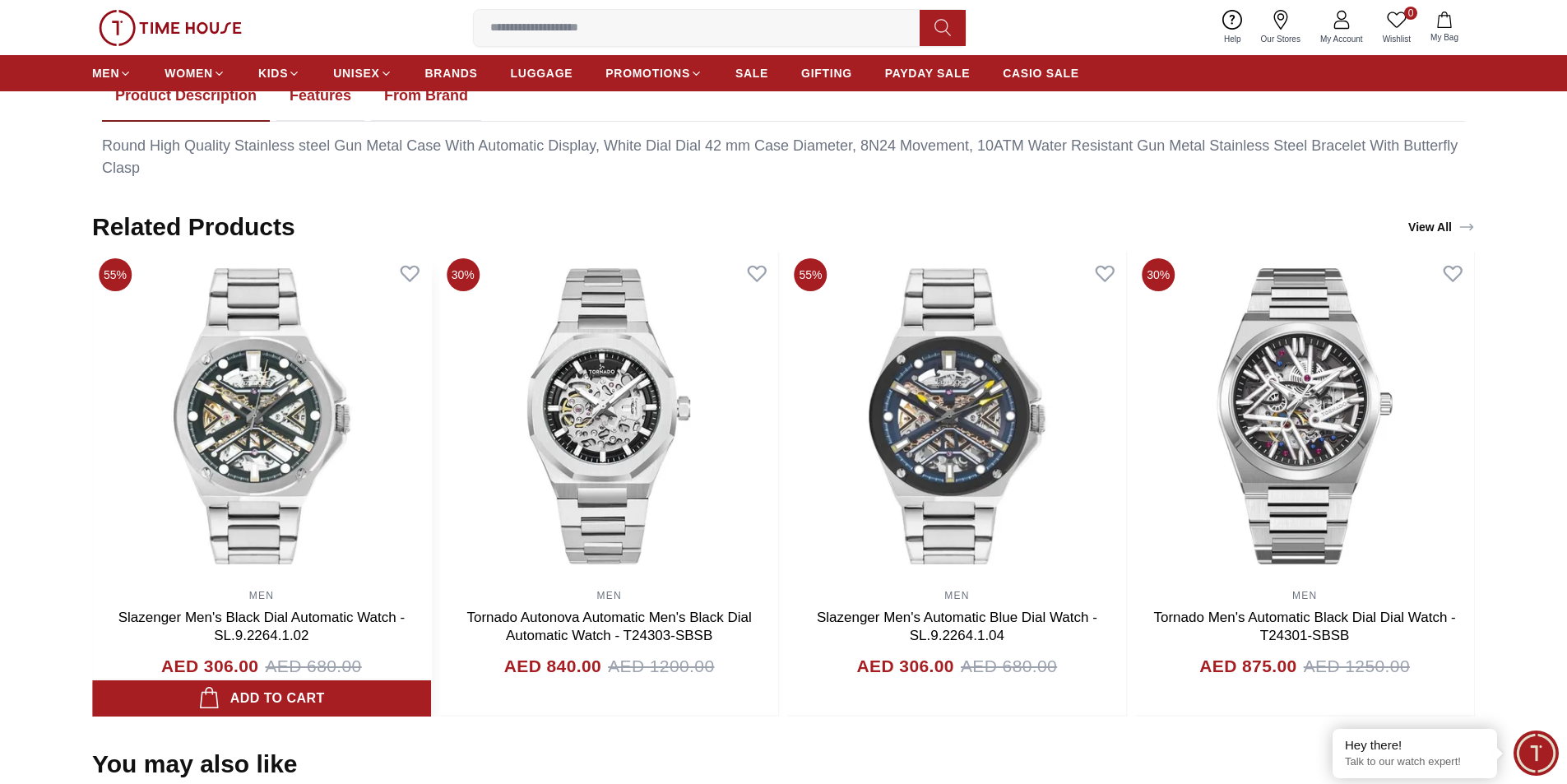
scroll to position [987, 0]
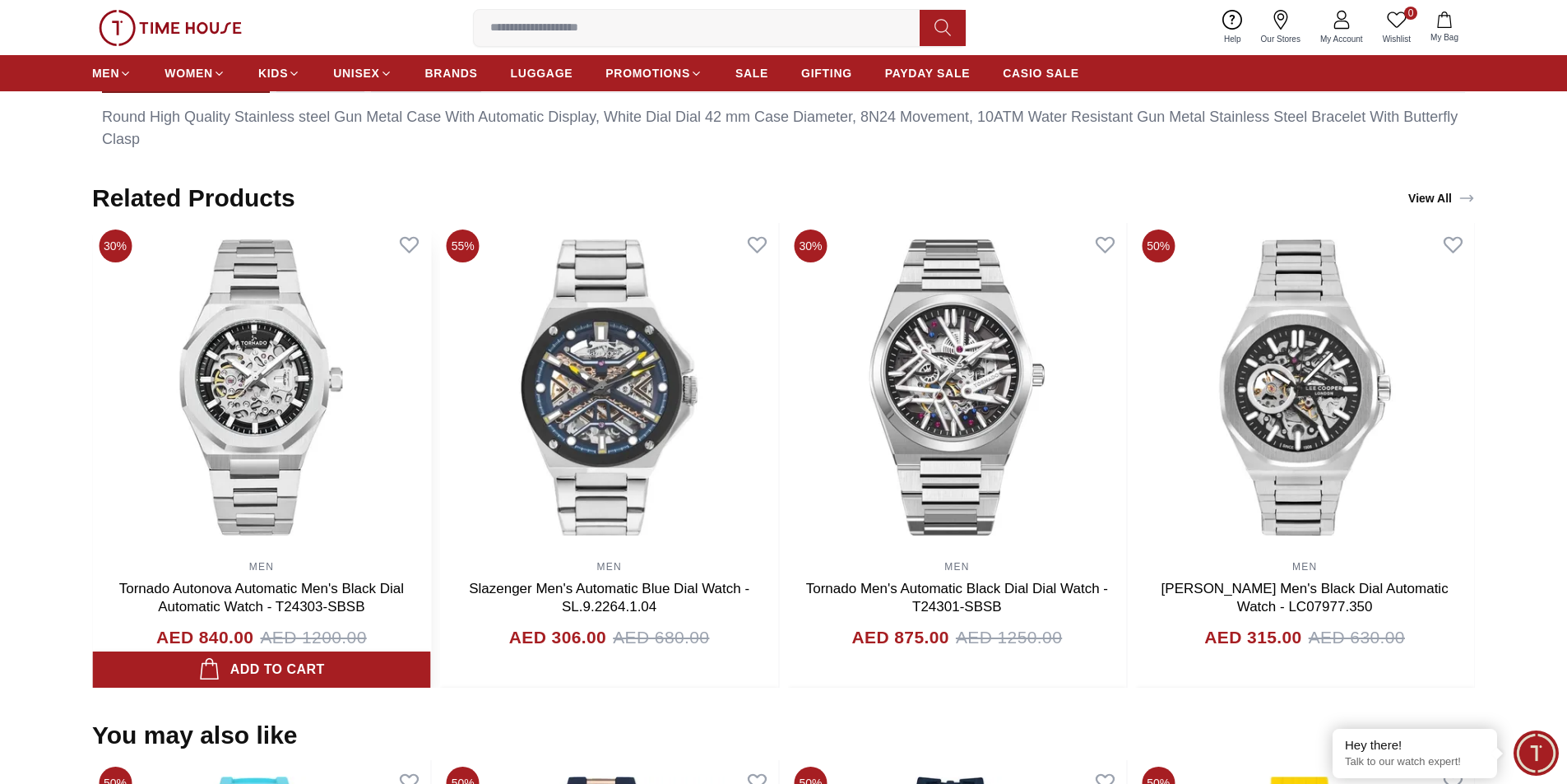
click at [431, 450] on img at bounding box center [261, 387] width 339 height 329
